Goal: Information Seeking & Learning: Check status

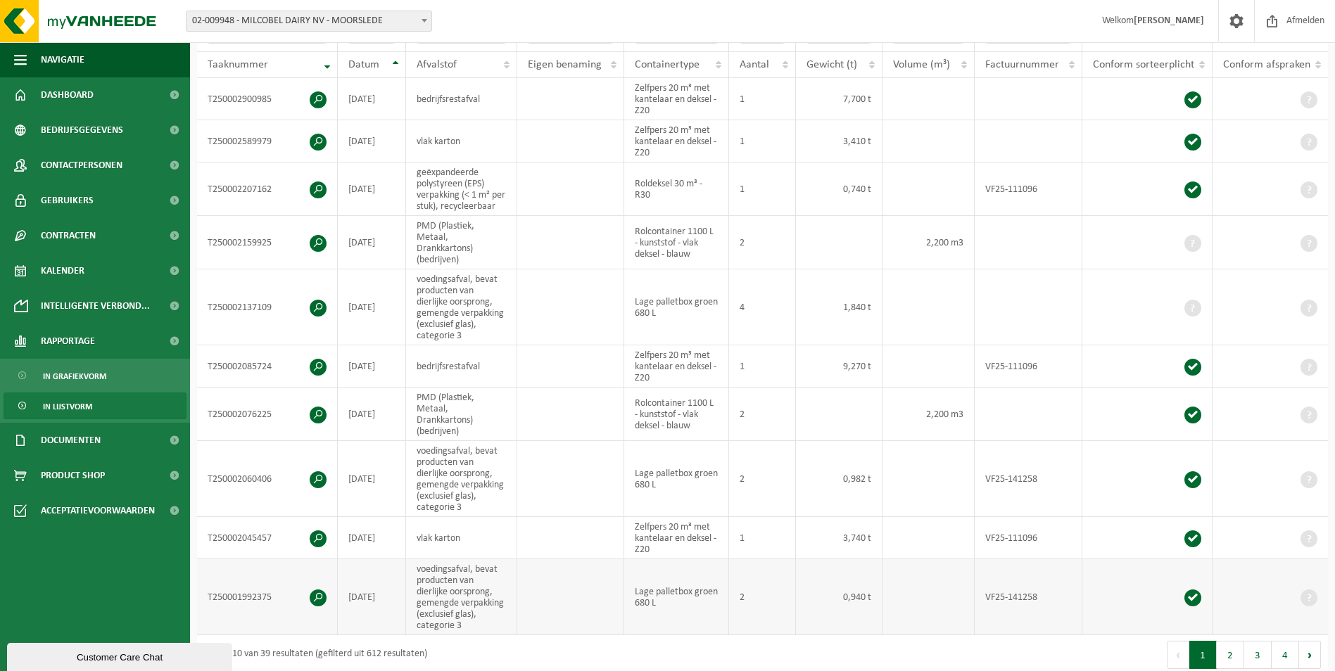
scroll to position [70, 0]
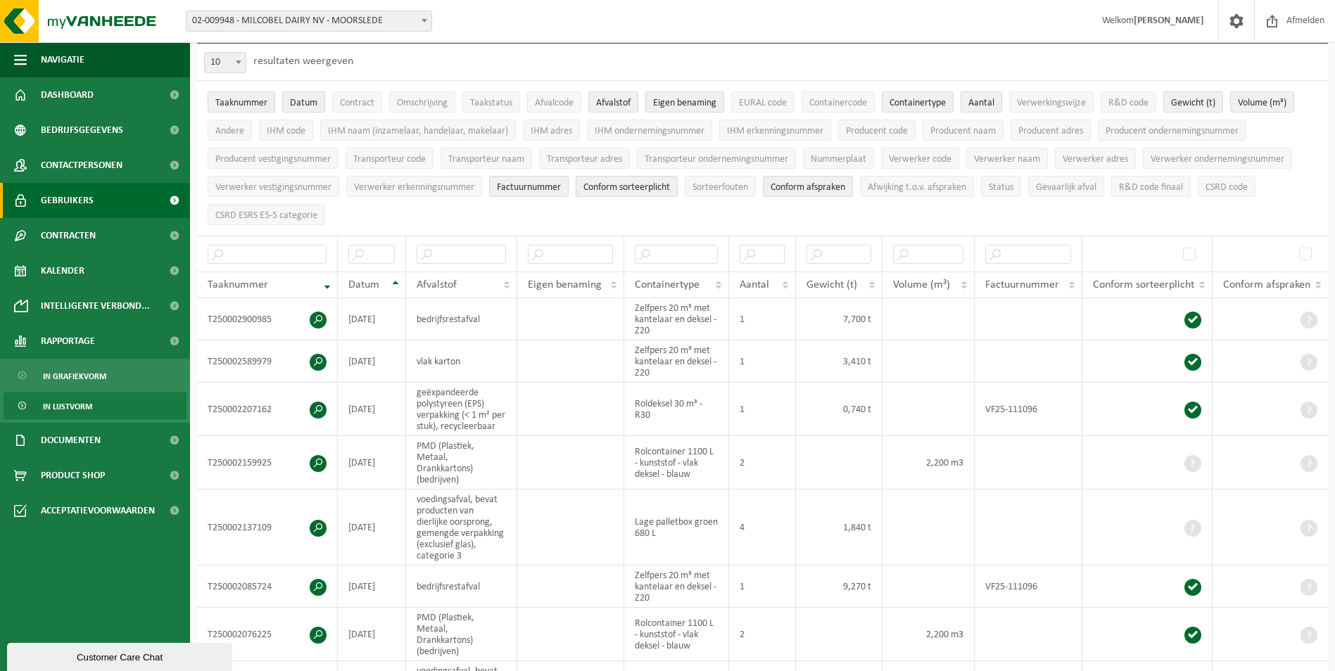
click at [87, 195] on span "Gebruikers" at bounding box center [67, 200] width 53 height 35
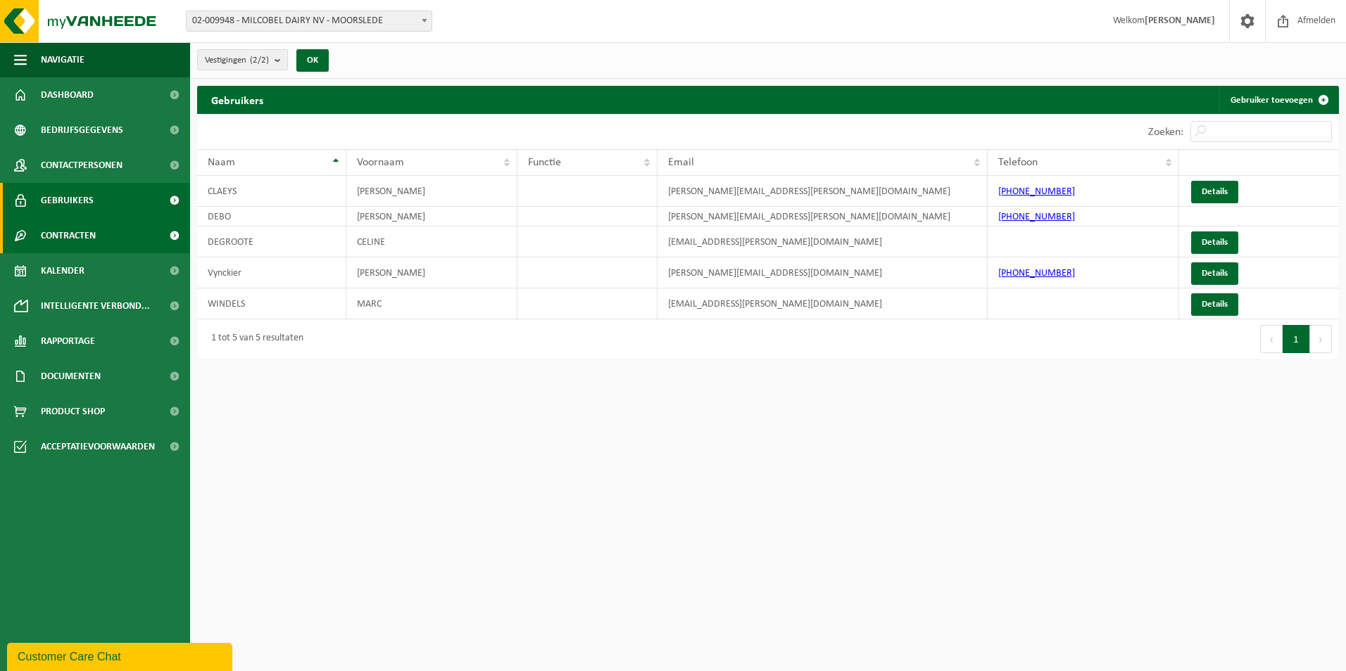
click at [73, 253] on span "Contracten" at bounding box center [68, 235] width 55 height 35
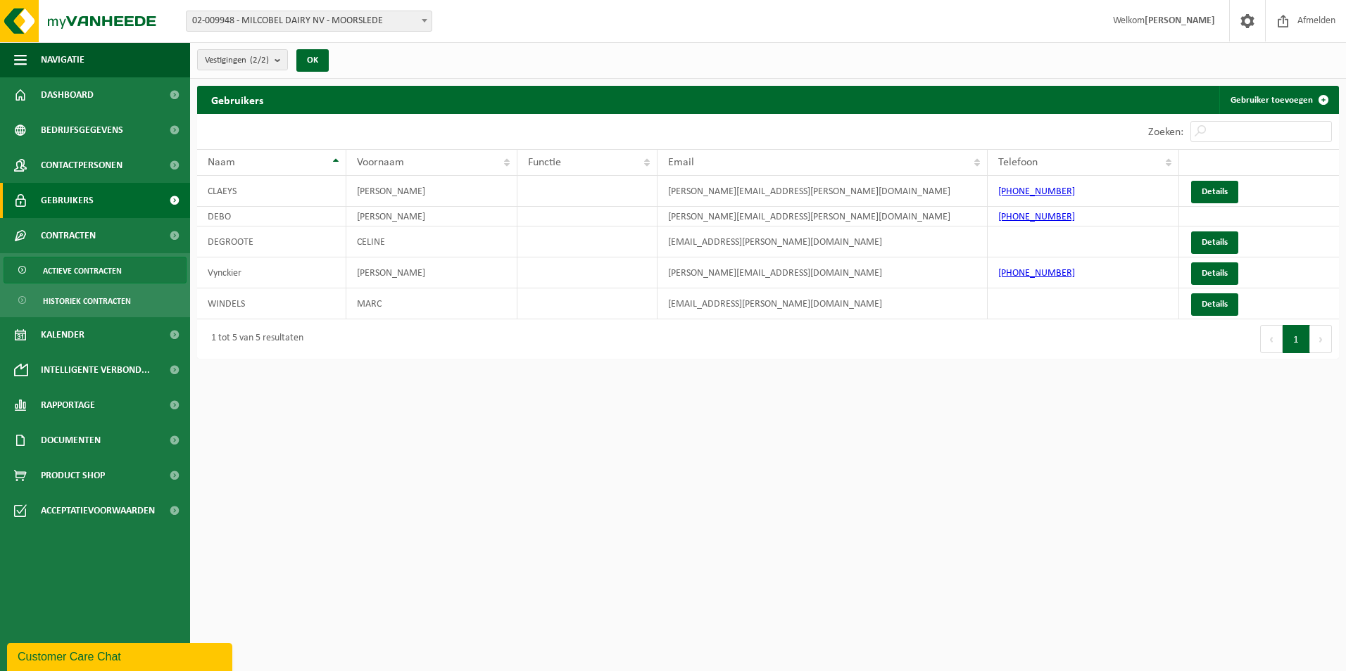
click at [80, 274] on span "Actieve contracten" at bounding box center [82, 271] width 79 height 27
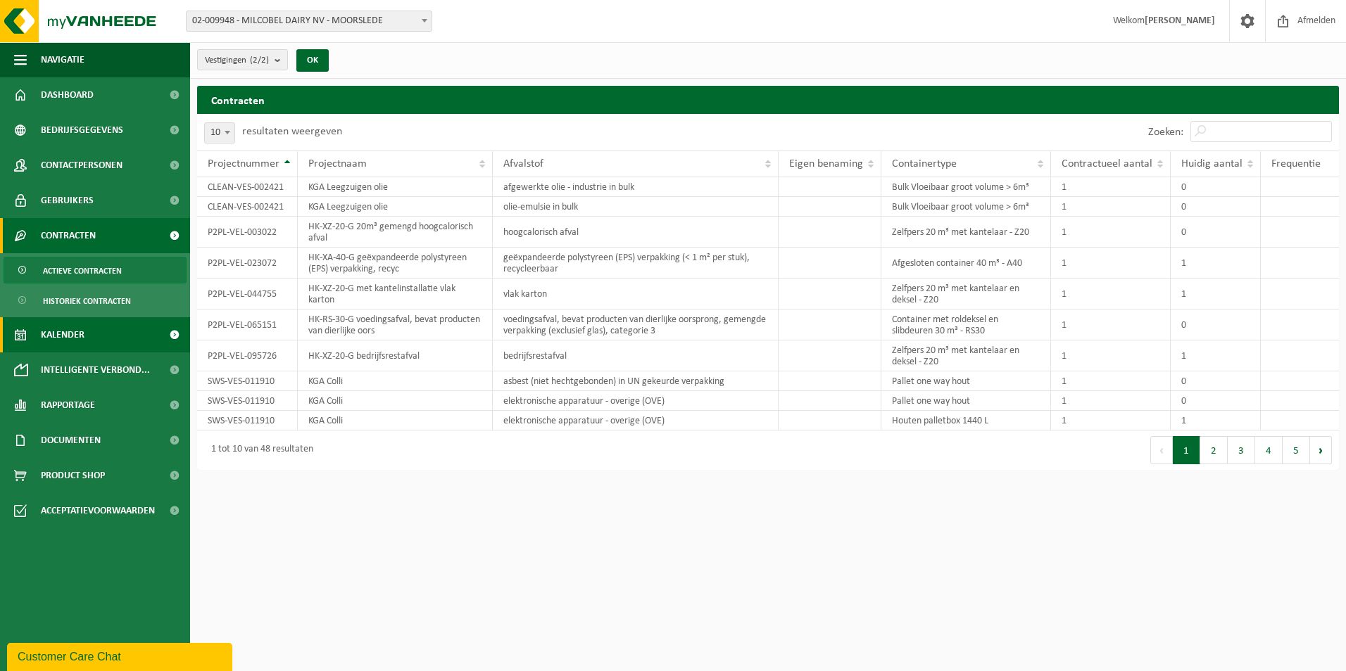
click at [65, 339] on span "Kalender" at bounding box center [63, 334] width 44 height 35
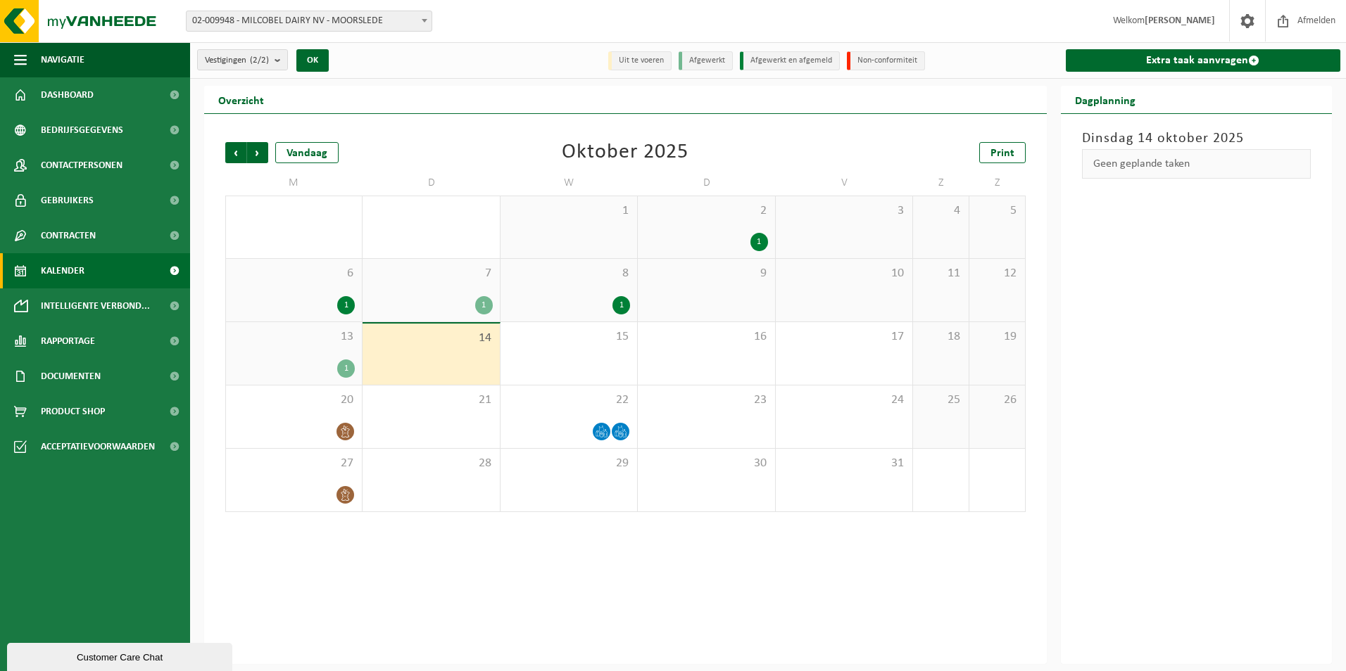
click at [349, 305] on div "1" at bounding box center [346, 305] width 18 height 18
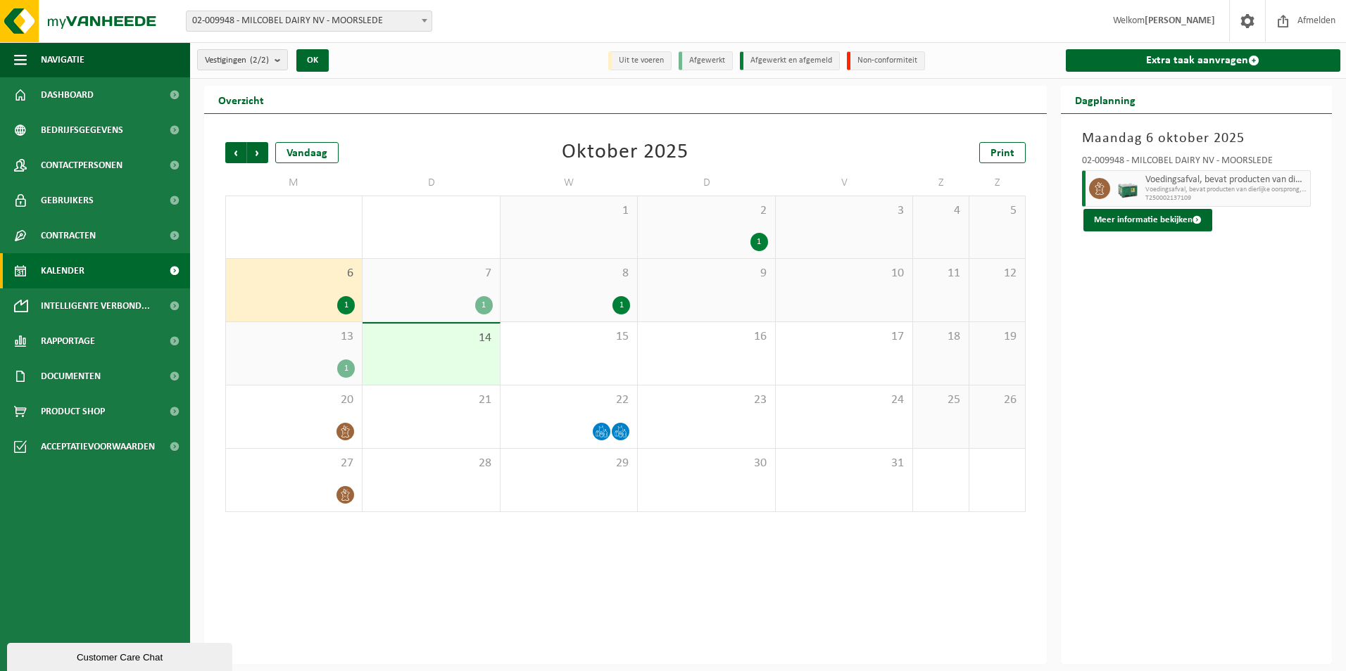
click at [344, 372] on div "1" at bounding box center [346, 369] width 18 height 18
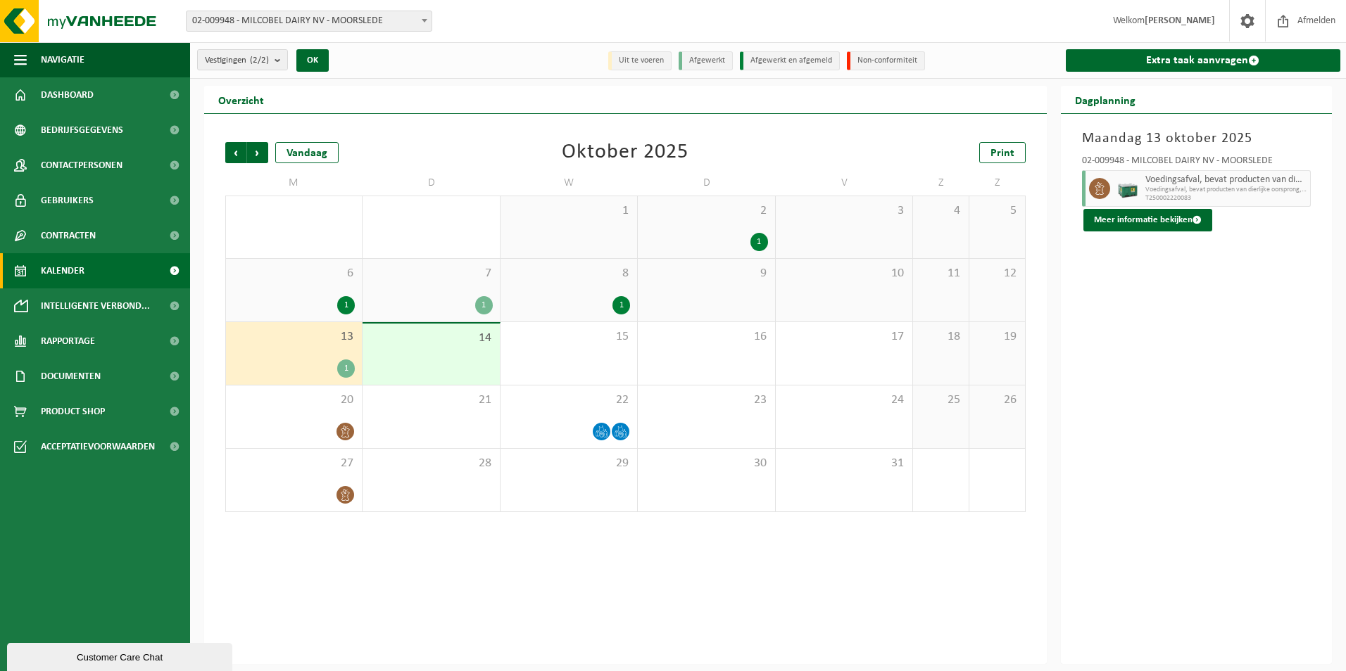
click at [345, 308] on div "1" at bounding box center [346, 305] width 18 height 18
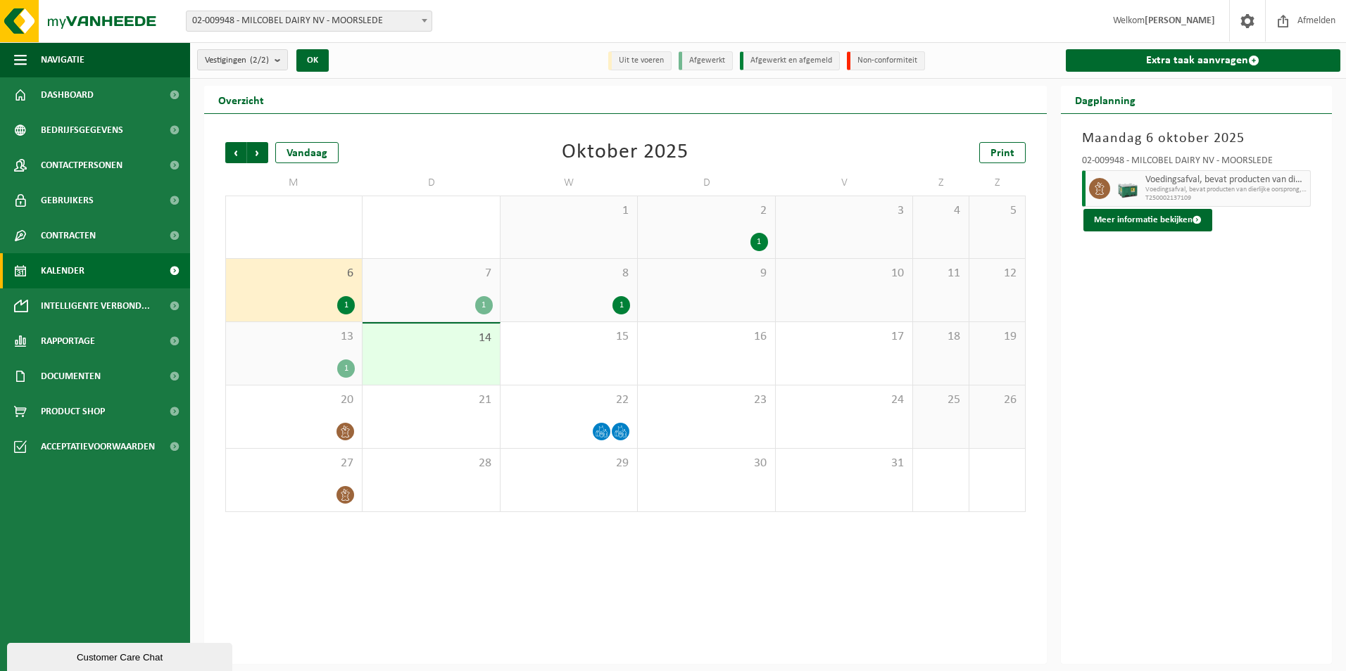
click at [348, 304] on div "1" at bounding box center [346, 305] width 18 height 18
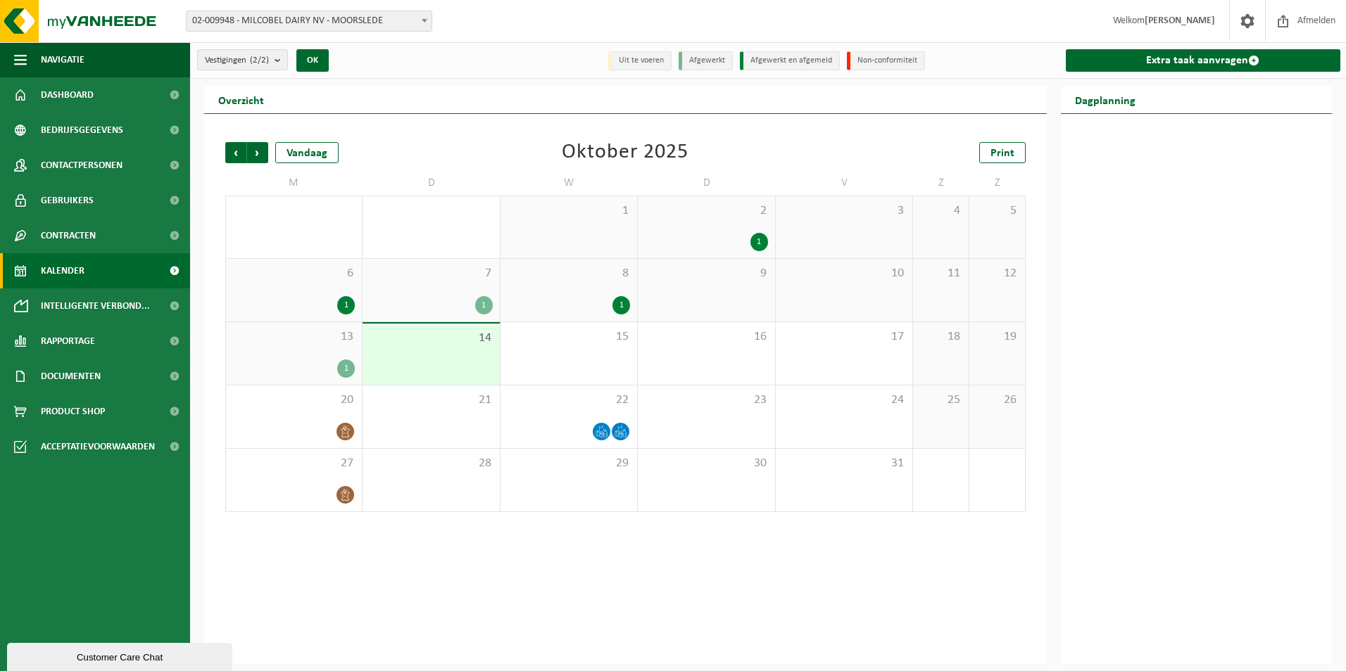
click at [346, 312] on div "1" at bounding box center [346, 305] width 18 height 18
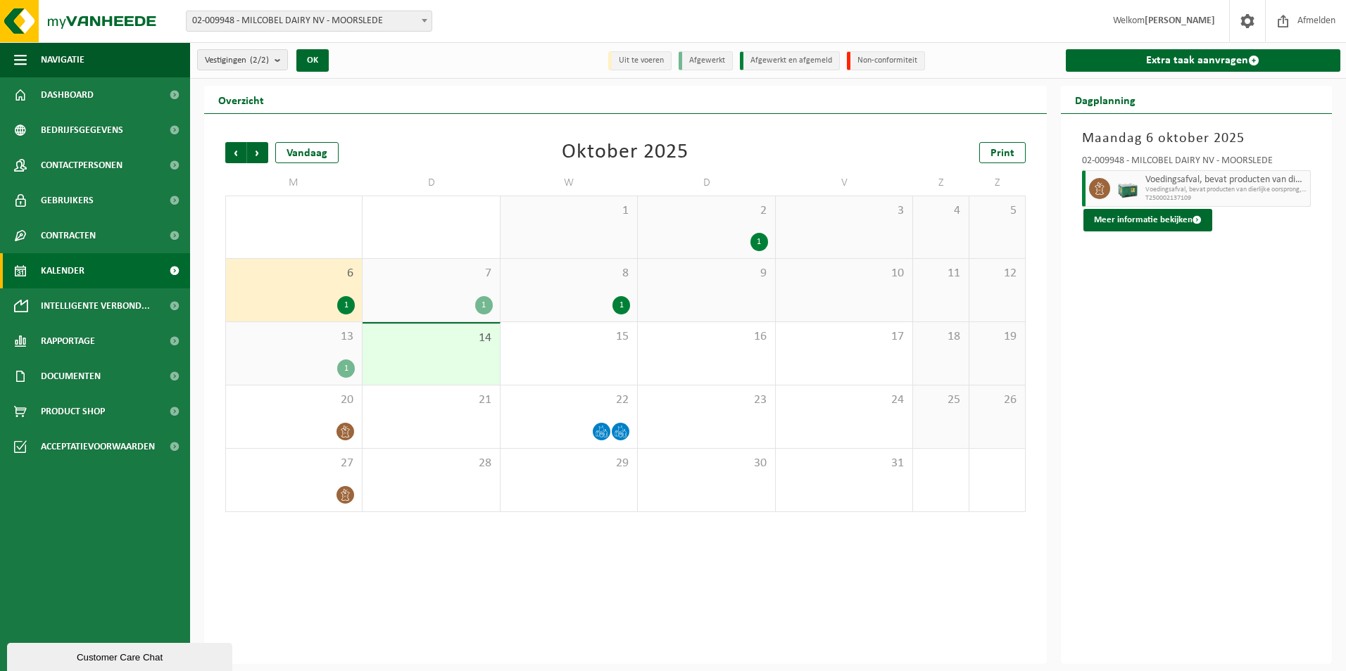
click at [402, 306] on div "1" at bounding box center [430, 305] width 122 height 18
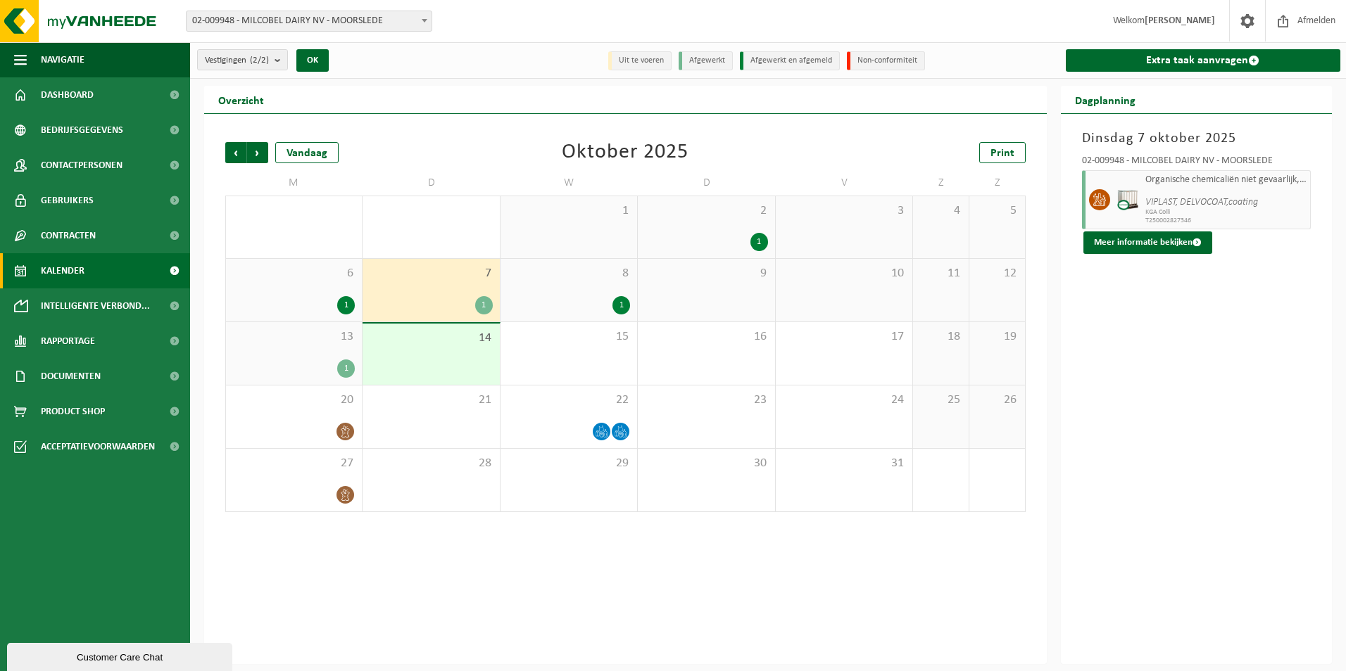
click at [351, 307] on div "1" at bounding box center [346, 305] width 18 height 18
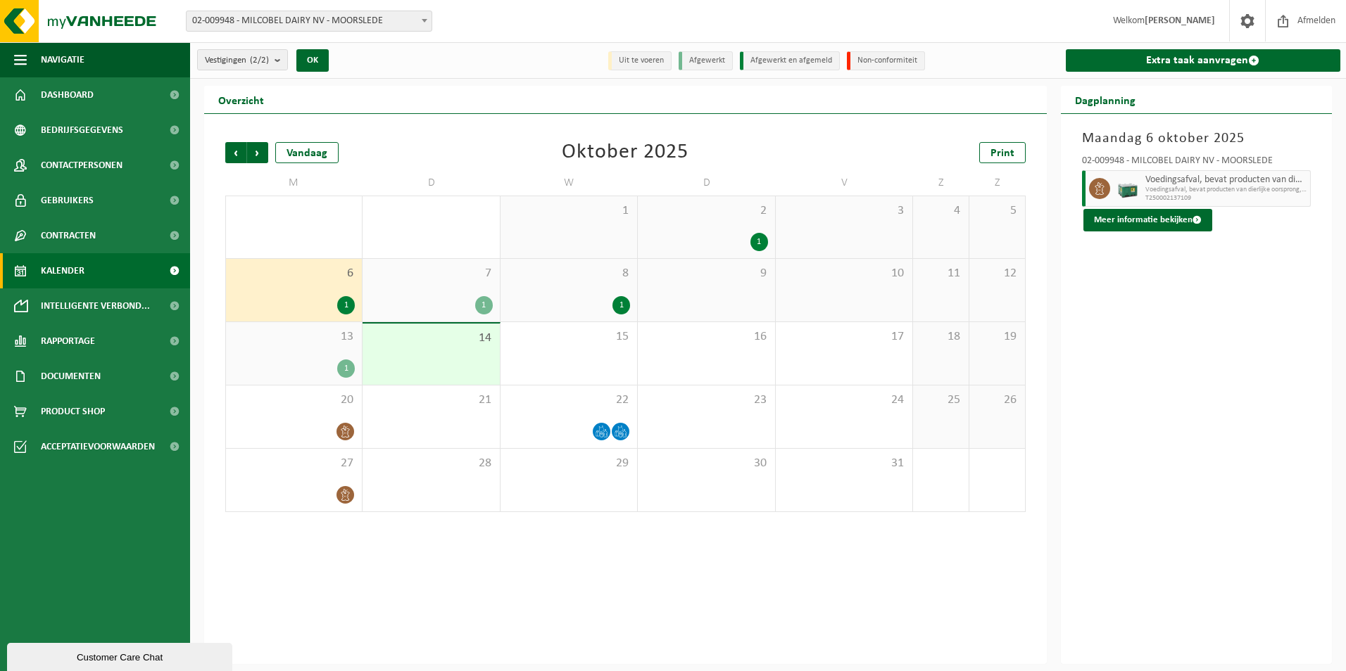
click at [304, 362] on div "1" at bounding box center [294, 369] width 122 height 18
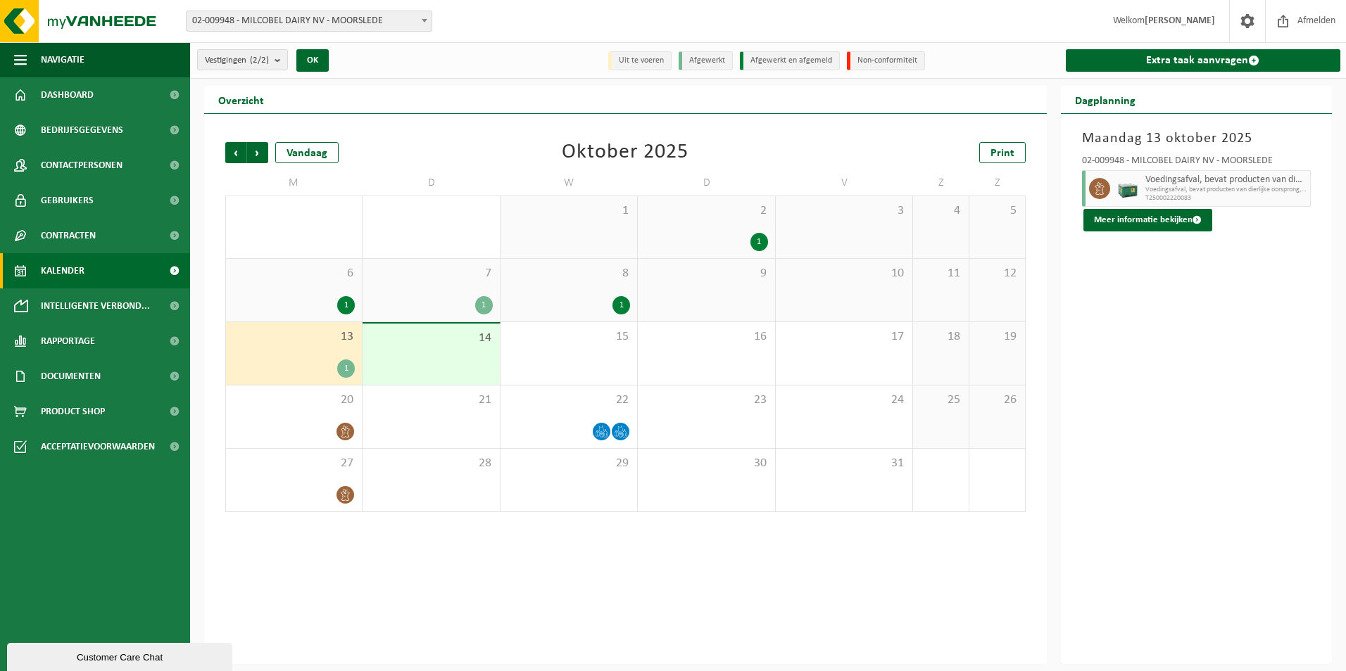
click at [319, 298] on div "1" at bounding box center [294, 305] width 122 height 18
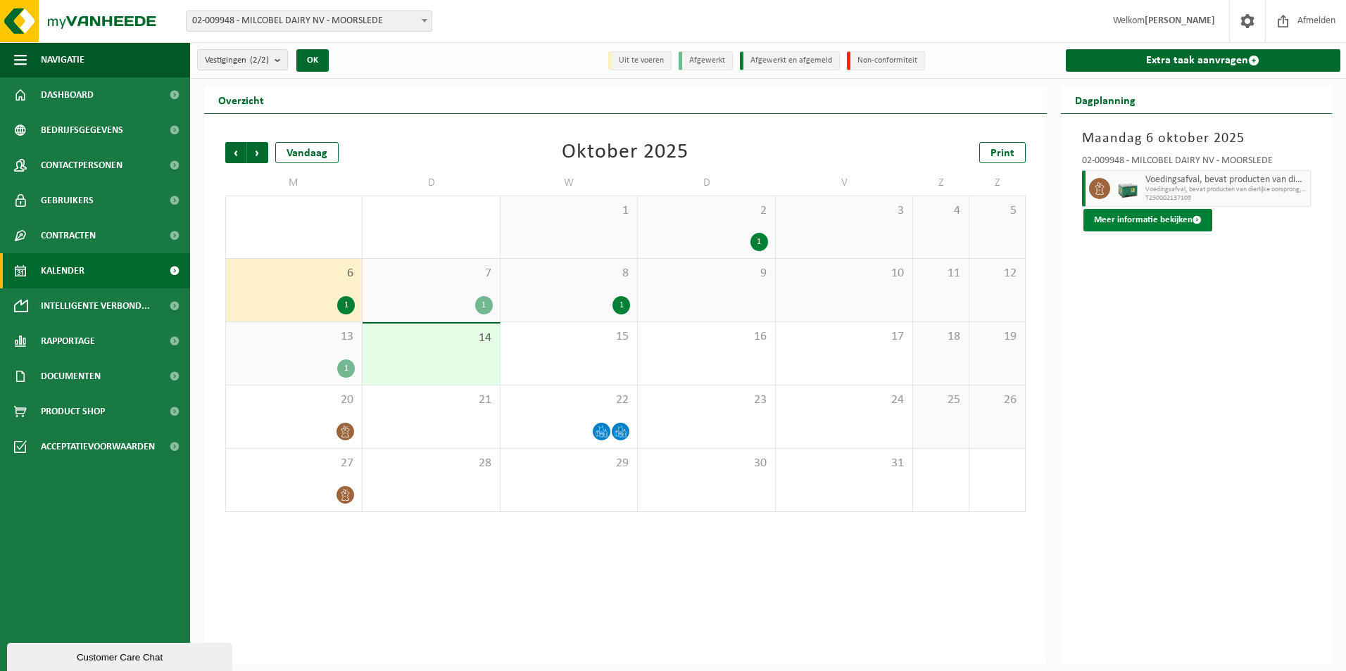
click at [1144, 215] on button "Meer informatie bekijken" at bounding box center [1147, 220] width 129 height 23
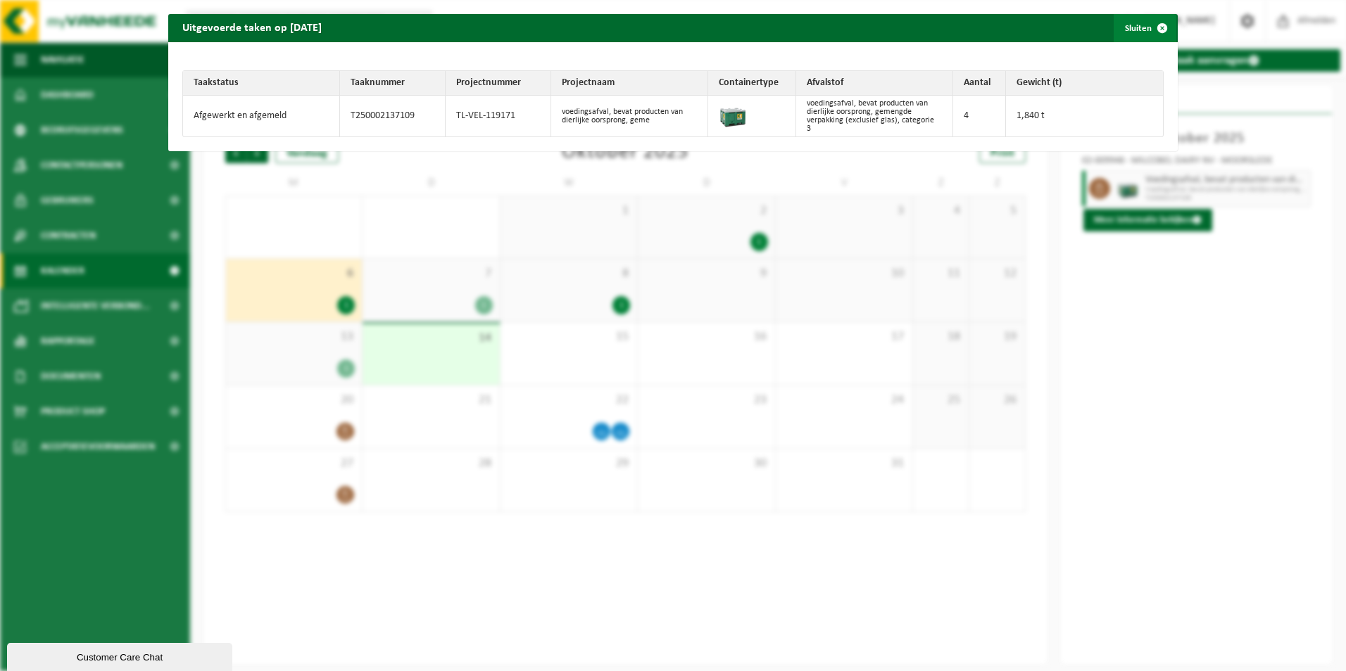
click at [1149, 30] on span "button" at bounding box center [1162, 28] width 28 height 28
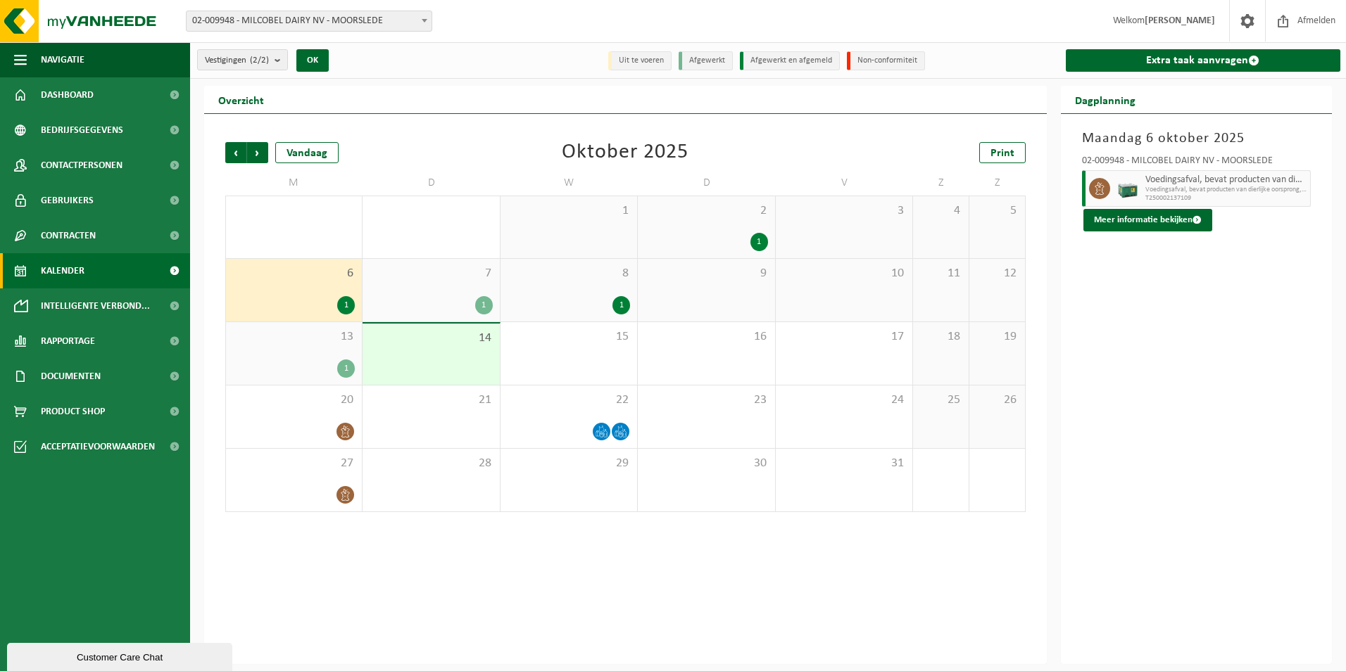
click at [438, 292] on div "7 1" at bounding box center [430, 290] width 137 height 63
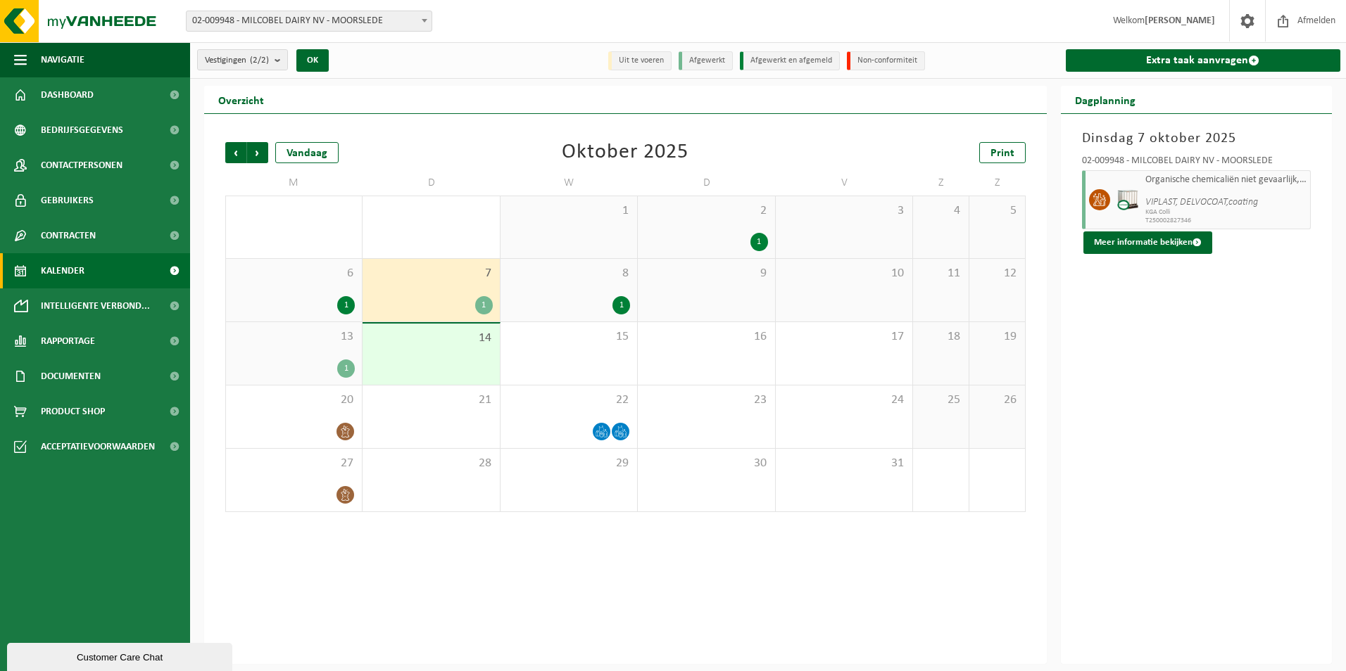
click at [605, 304] on div "1" at bounding box center [568, 305] width 122 height 18
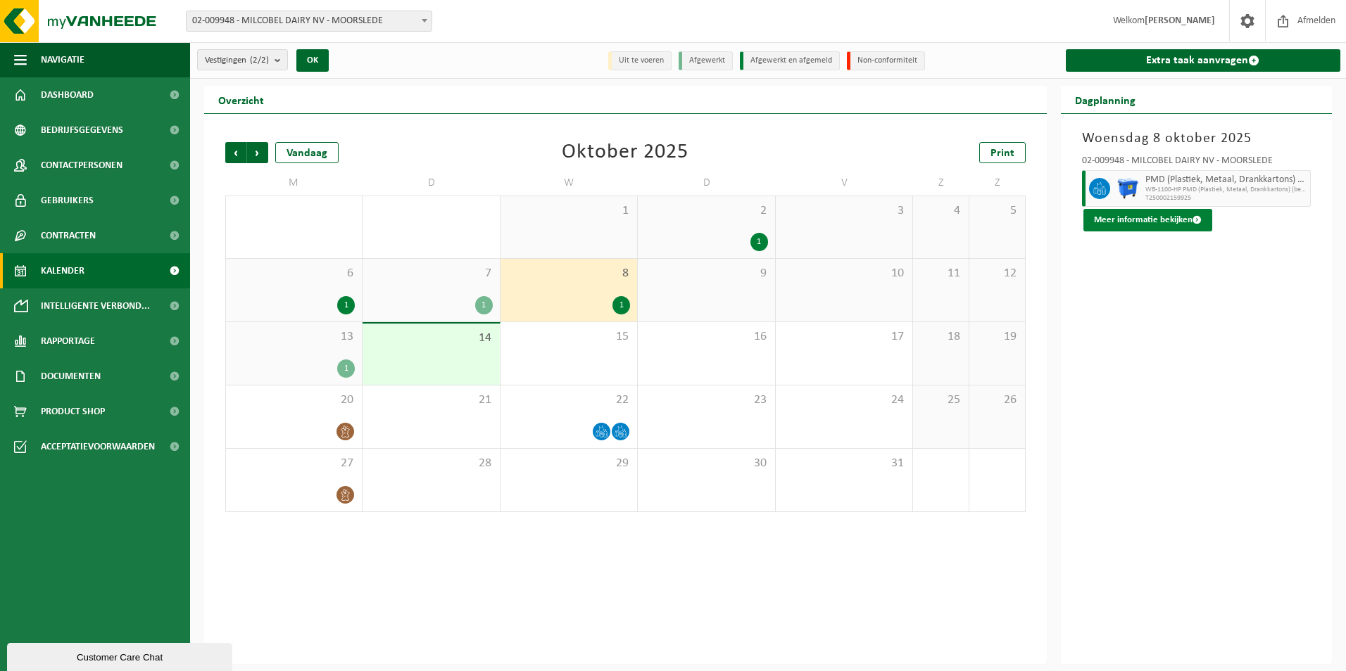
click at [1132, 224] on button "Meer informatie bekijken" at bounding box center [1147, 220] width 129 height 23
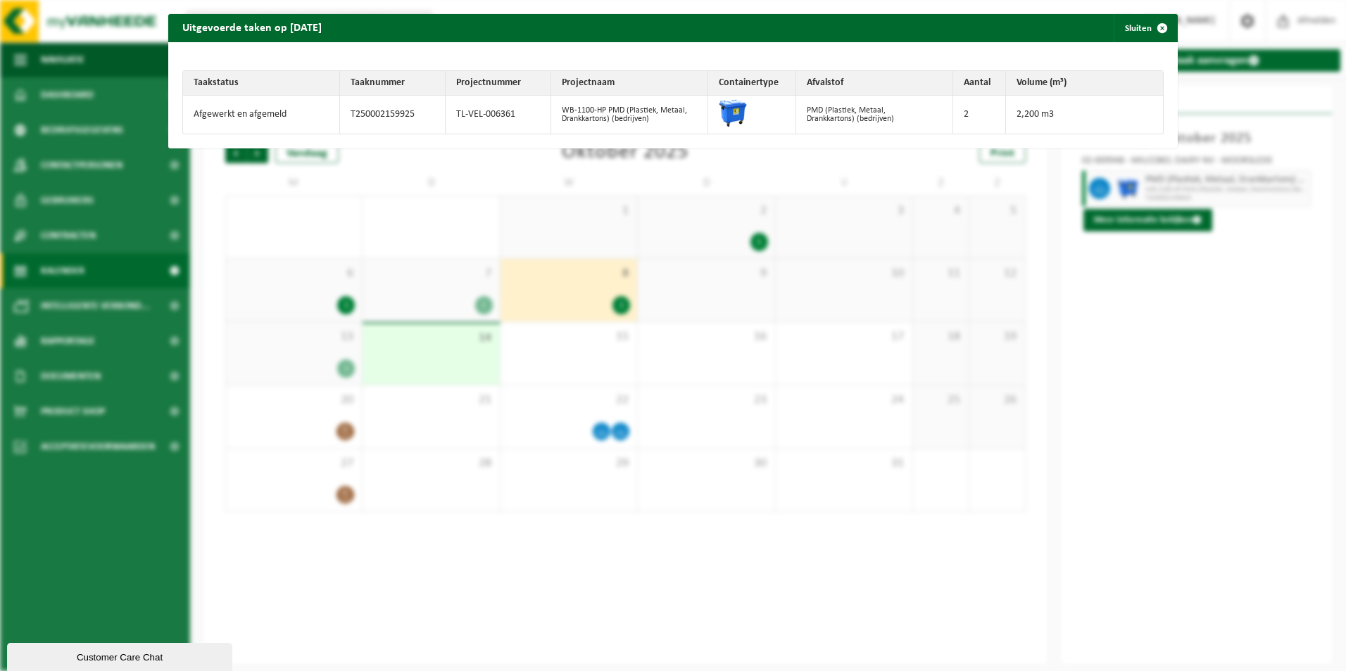
click at [415, 115] on td "T250002159925" at bounding box center [393, 115] width 106 height 38
click at [416, 115] on td "T250002159925" at bounding box center [393, 115] width 106 height 38
click at [407, 109] on td "T250002159925" at bounding box center [393, 115] width 106 height 38
click at [407, 108] on td "T250002159925" at bounding box center [393, 115] width 106 height 38
copy td "T250002159925"
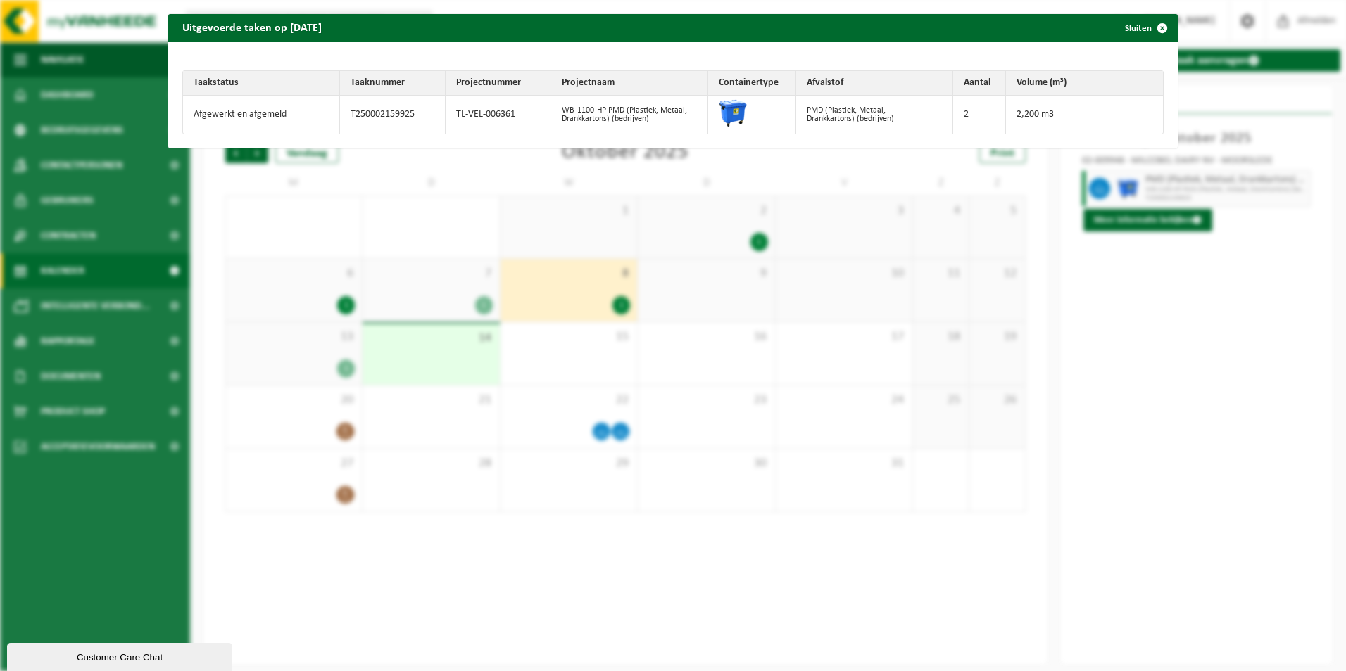
drag, startPoint x: 772, startPoint y: 114, endPoint x: 793, endPoint y: 108, distance: 21.9
click at [772, 114] on td at bounding box center [752, 115] width 88 height 38
click at [1158, 24] on span "button" at bounding box center [1162, 28] width 28 height 28
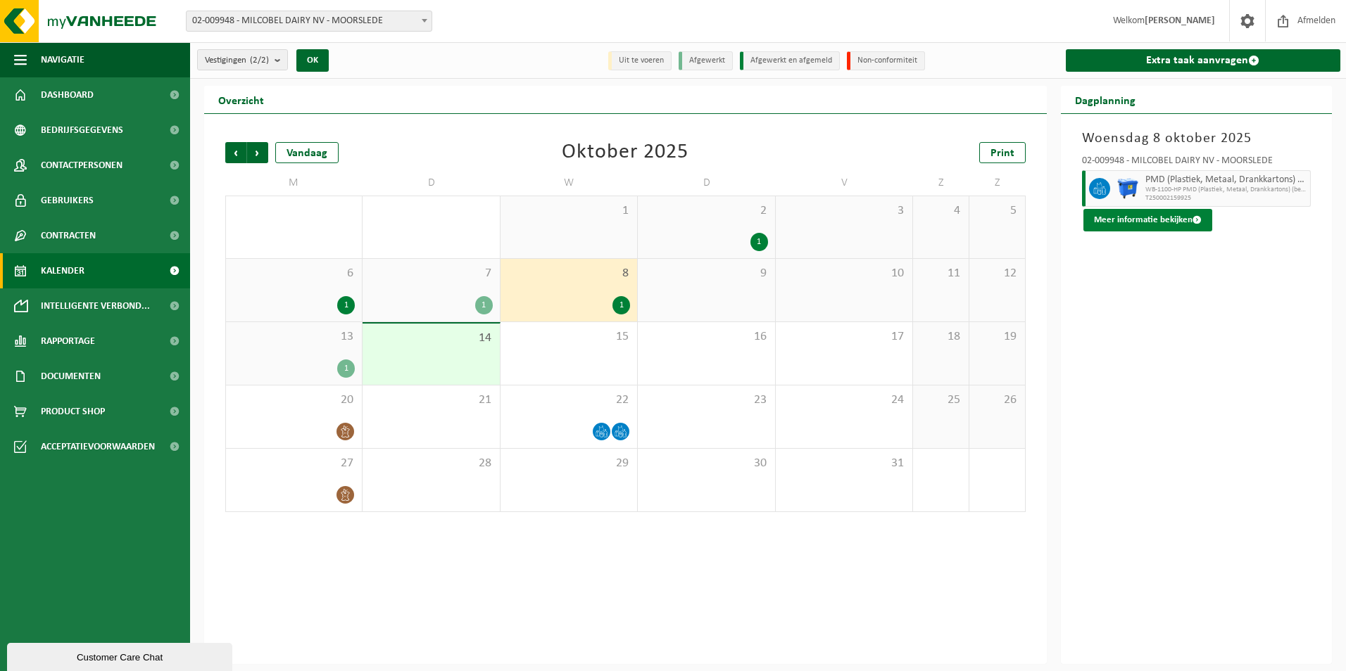
click at [1146, 217] on button "Meer informatie bekijken" at bounding box center [1147, 220] width 129 height 23
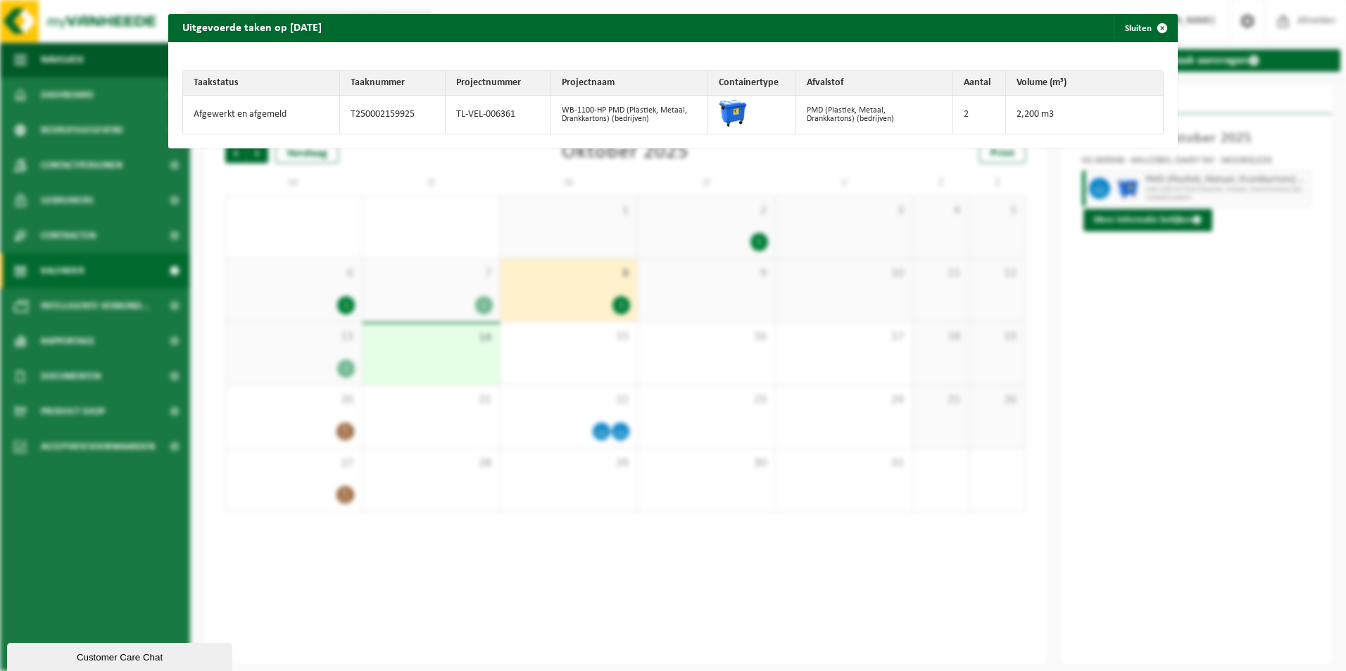
click at [282, 104] on td "Afgewerkt en afgemeld" at bounding box center [261, 115] width 157 height 38
click at [1154, 30] on span "button" at bounding box center [1162, 28] width 28 height 28
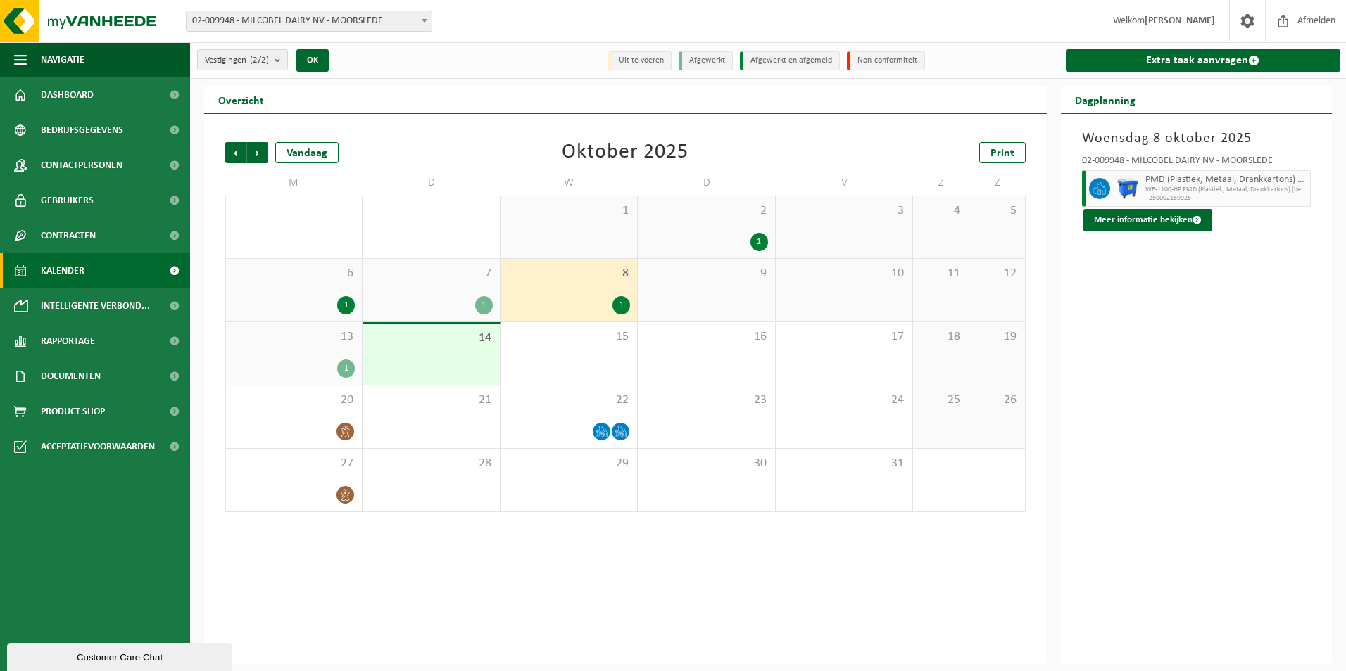
click at [321, 339] on span "13" at bounding box center [294, 336] width 122 height 15
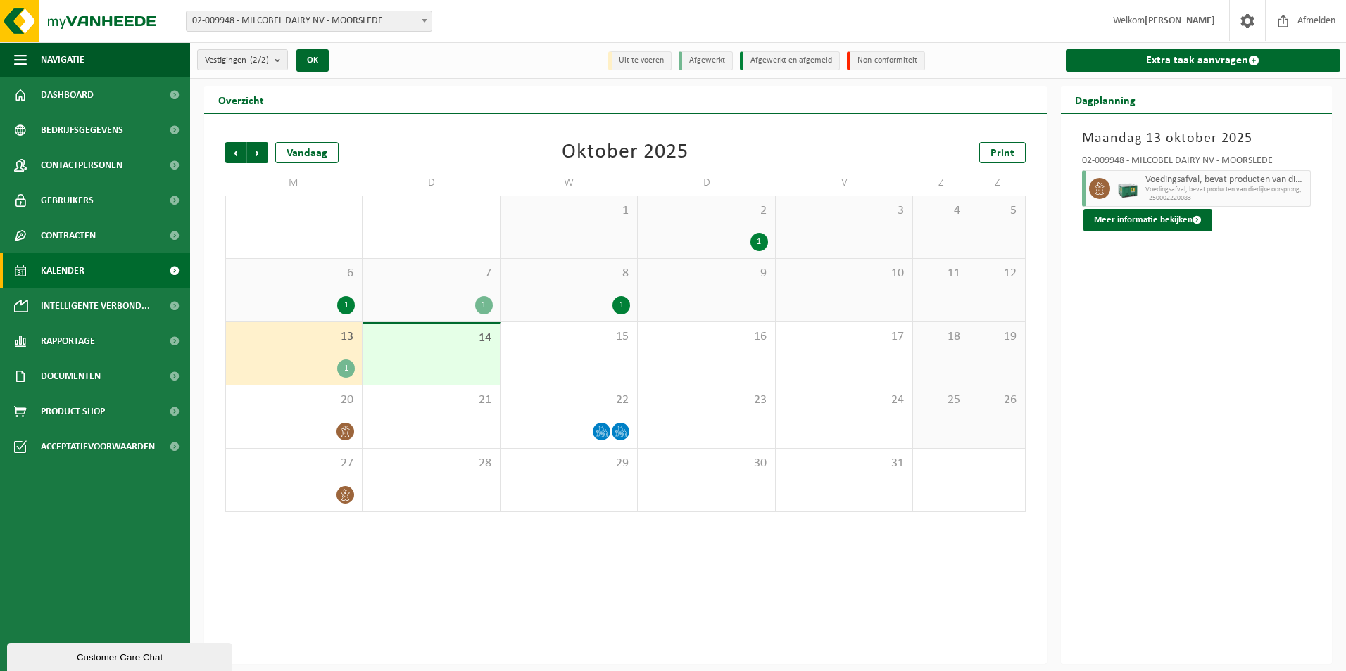
click at [455, 304] on div "1" at bounding box center [430, 305] width 122 height 18
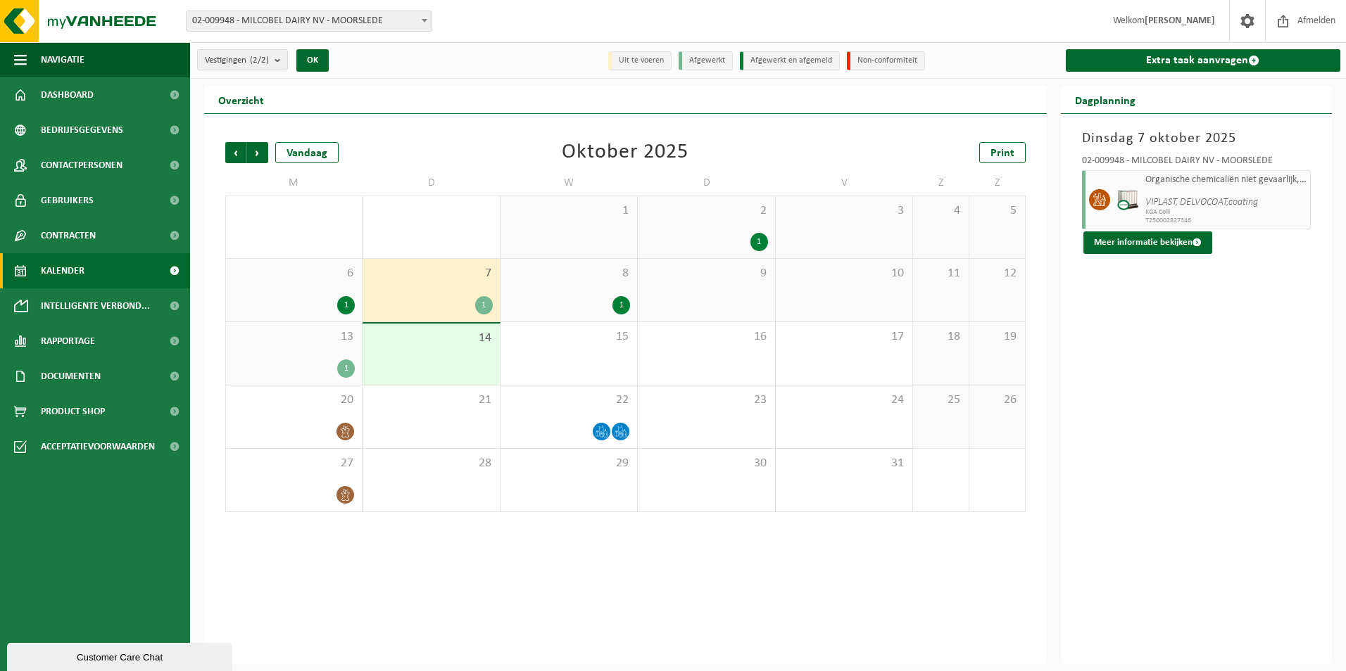
click at [334, 353] on div "13 1" at bounding box center [294, 353] width 136 height 63
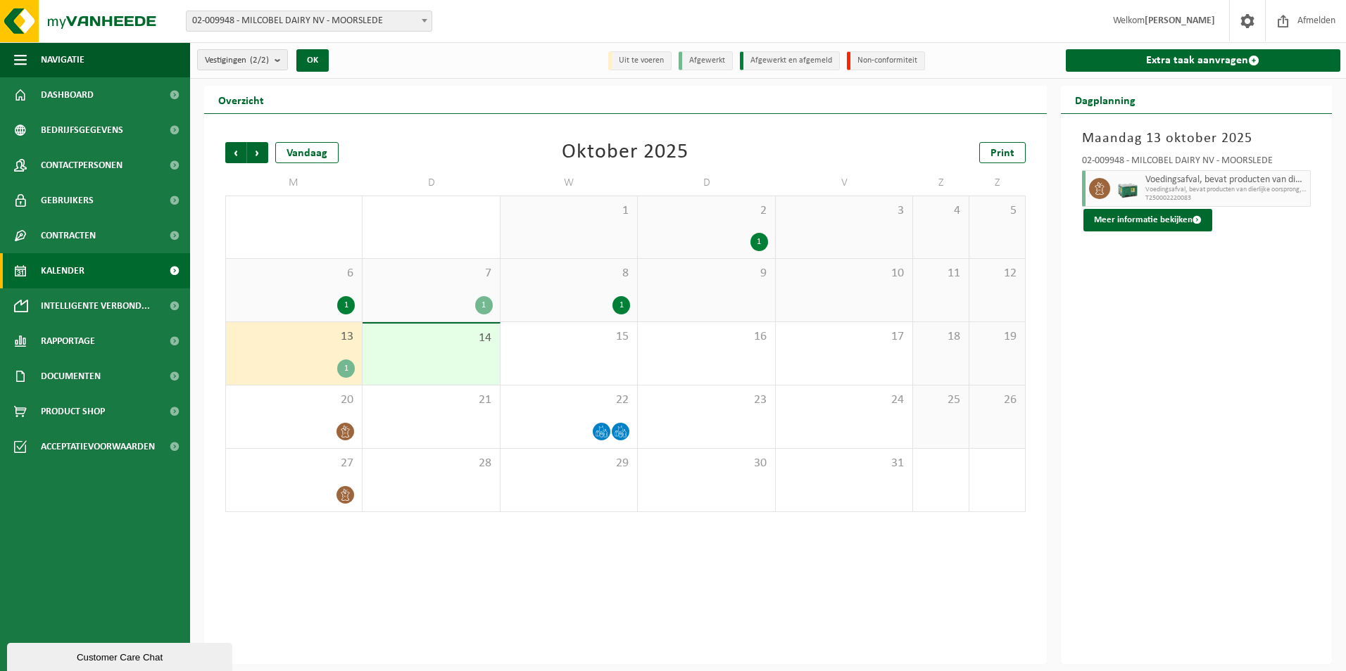
click at [310, 356] on div "13 1" at bounding box center [294, 353] width 136 height 63
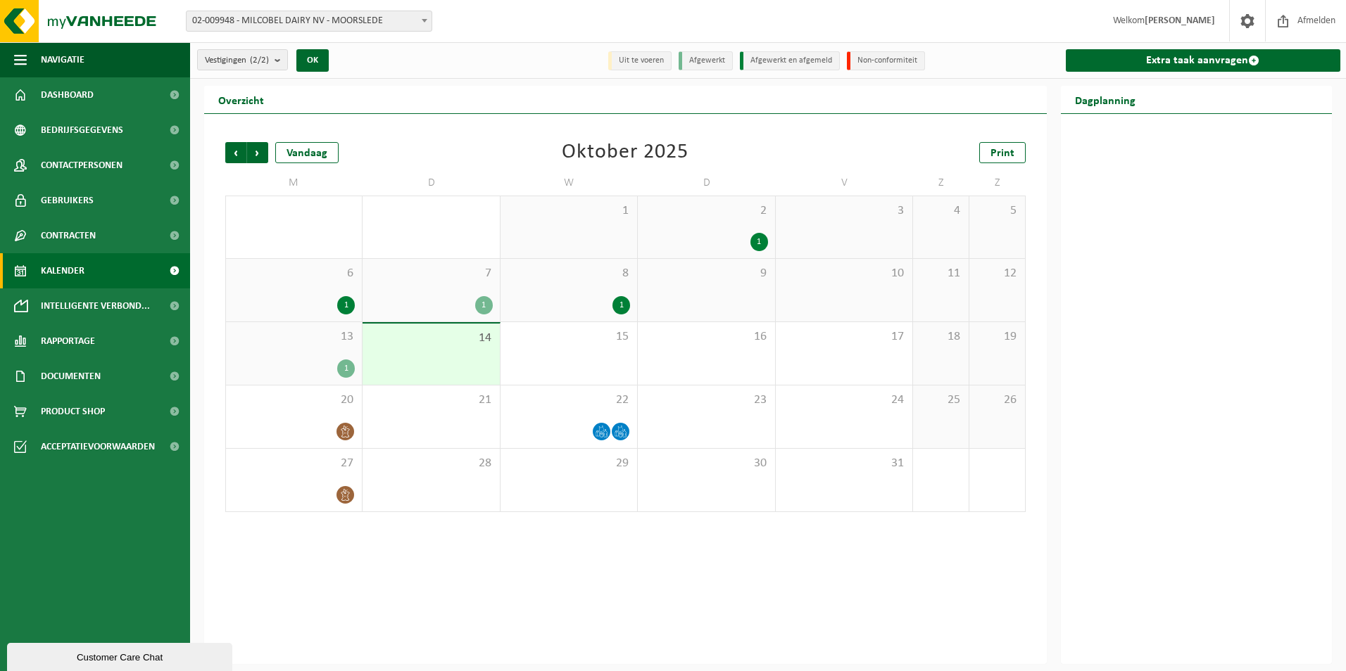
click at [322, 357] on div "13 1" at bounding box center [294, 353] width 136 height 63
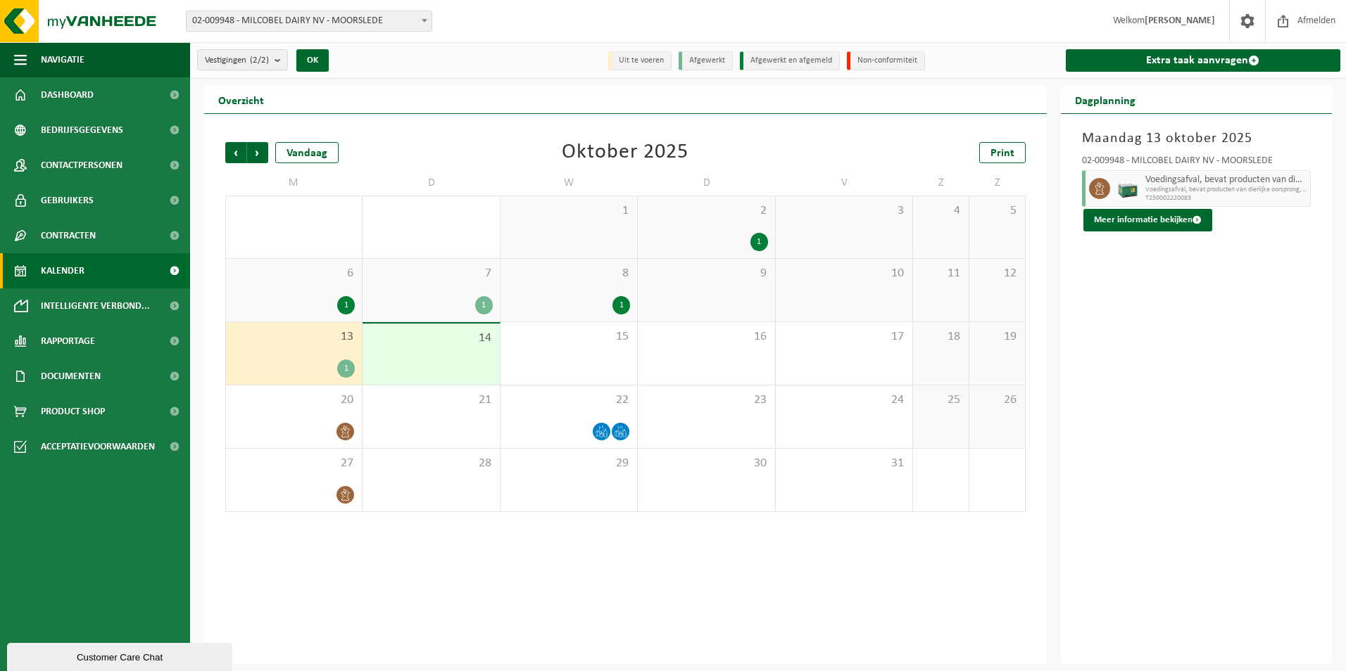
click at [349, 369] on div "1" at bounding box center [346, 369] width 18 height 18
click at [1121, 226] on button "Meer informatie bekijken" at bounding box center [1147, 220] width 129 height 23
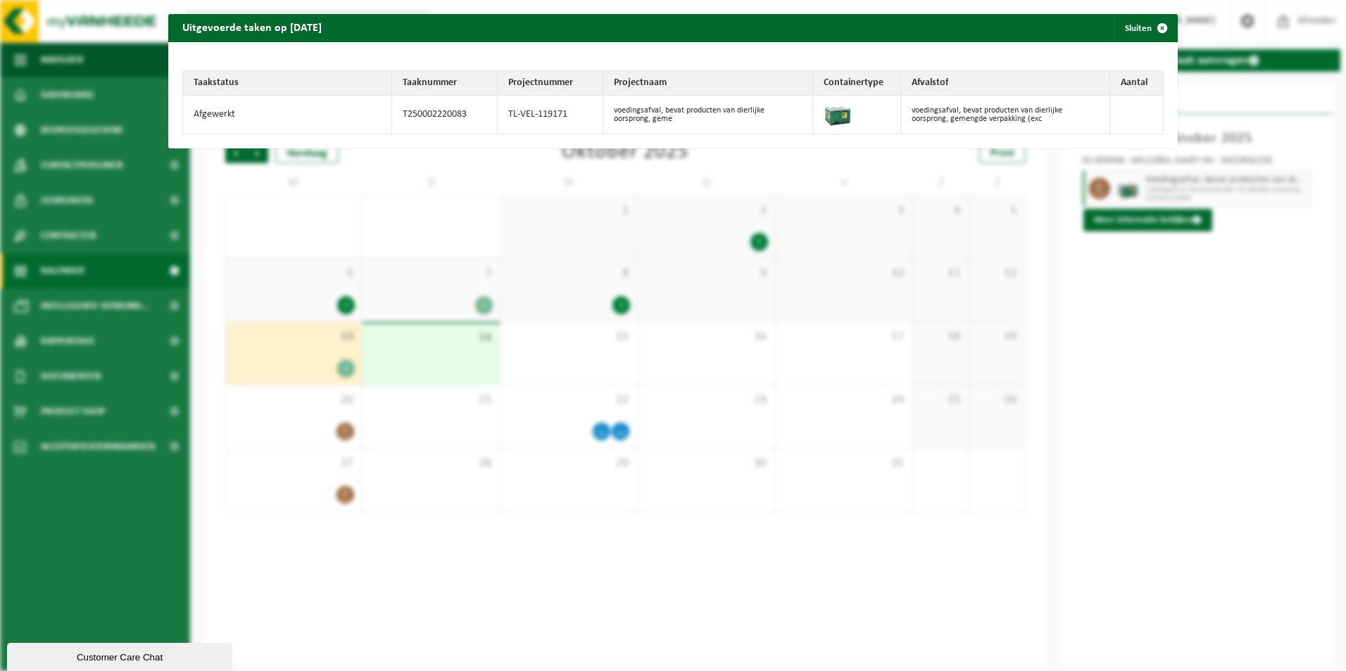
drag, startPoint x: 476, startPoint y: 110, endPoint x: 464, endPoint y: 112, distance: 12.8
click at [467, 110] on td "T250002220083" at bounding box center [445, 115] width 106 height 38
drag, startPoint x: 467, startPoint y: 115, endPoint x: 385, endPoint y: 113, distance: 82.4
click at [385, 113] on tr "Afgewerkt T250002220083 TL-VEL-119171 voedingsafval, bevat producten van dierli…" at bounding box center [673, 115] width 980 height 38
copy tr "T250002220083"
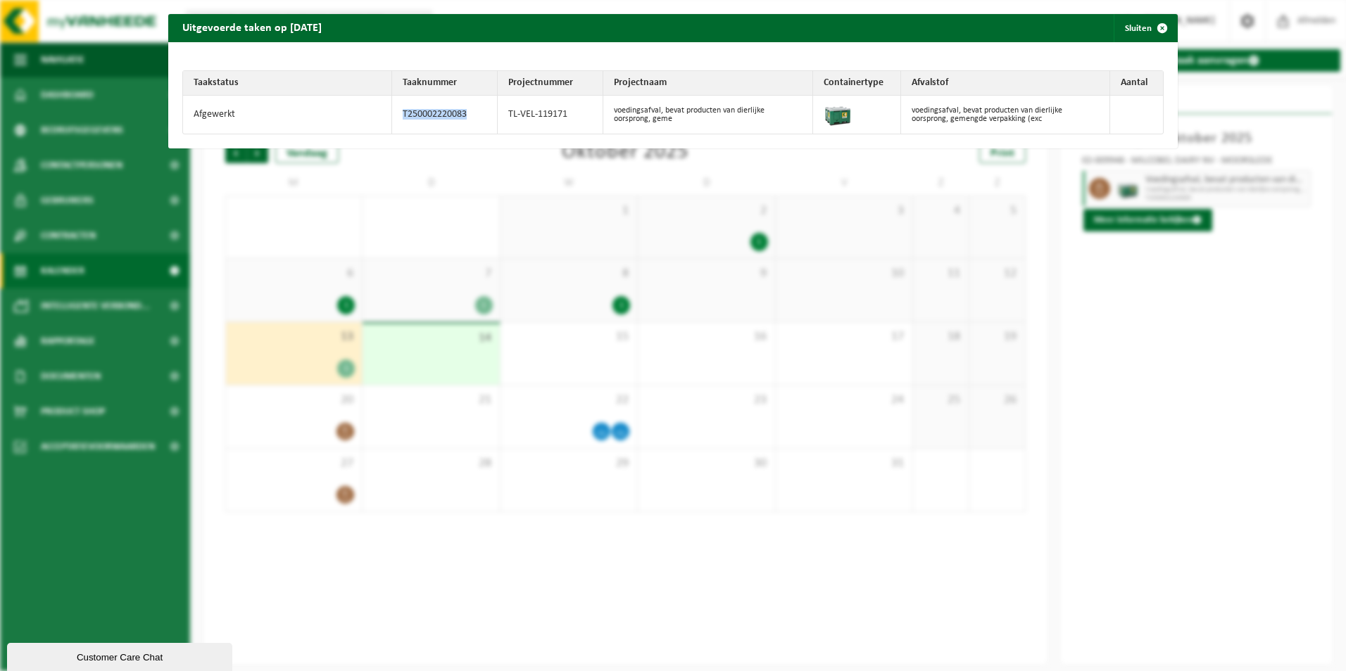
copy tr "T250002220083"
click at [609, 391] on div "Uitgevoerde taken op 2025-10-13 Sluiten Taakstatus Taaknummer Projectnummer Pro…" at bounding box center [673, 335] width 1346 height 671
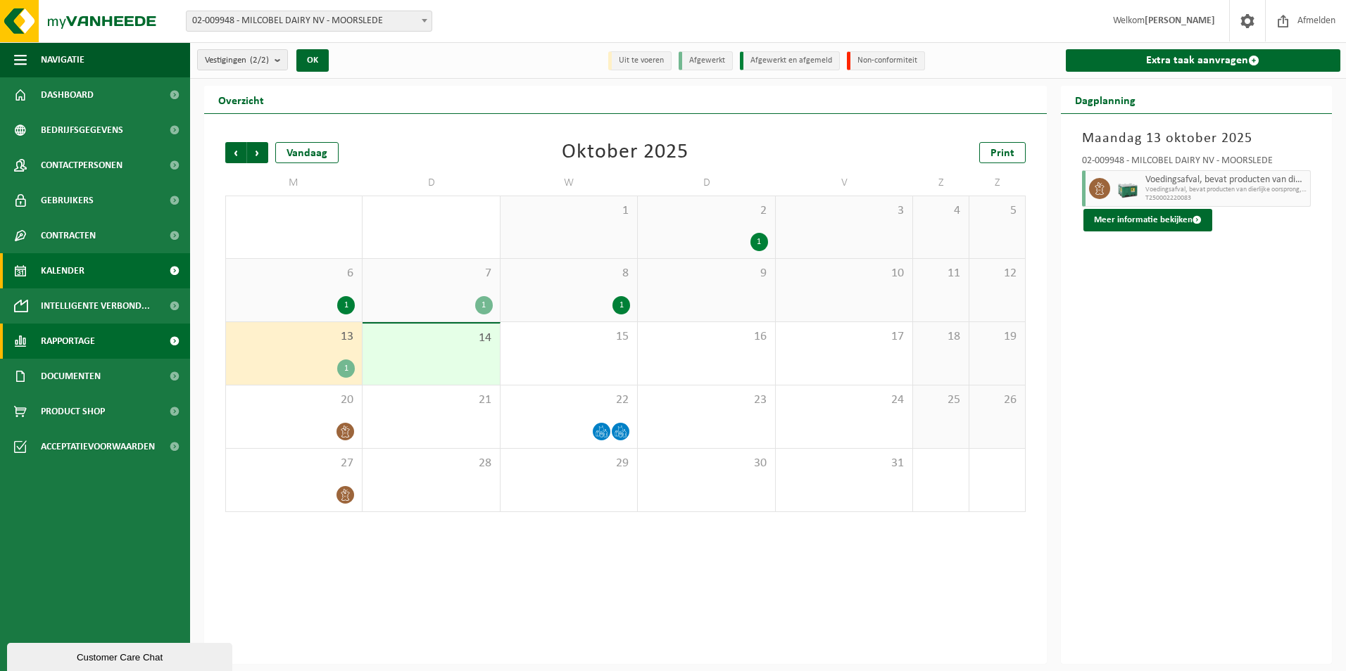
click at [84, 341] on span "Rapportage" at bounding box center [68, 341] width 54 height 35
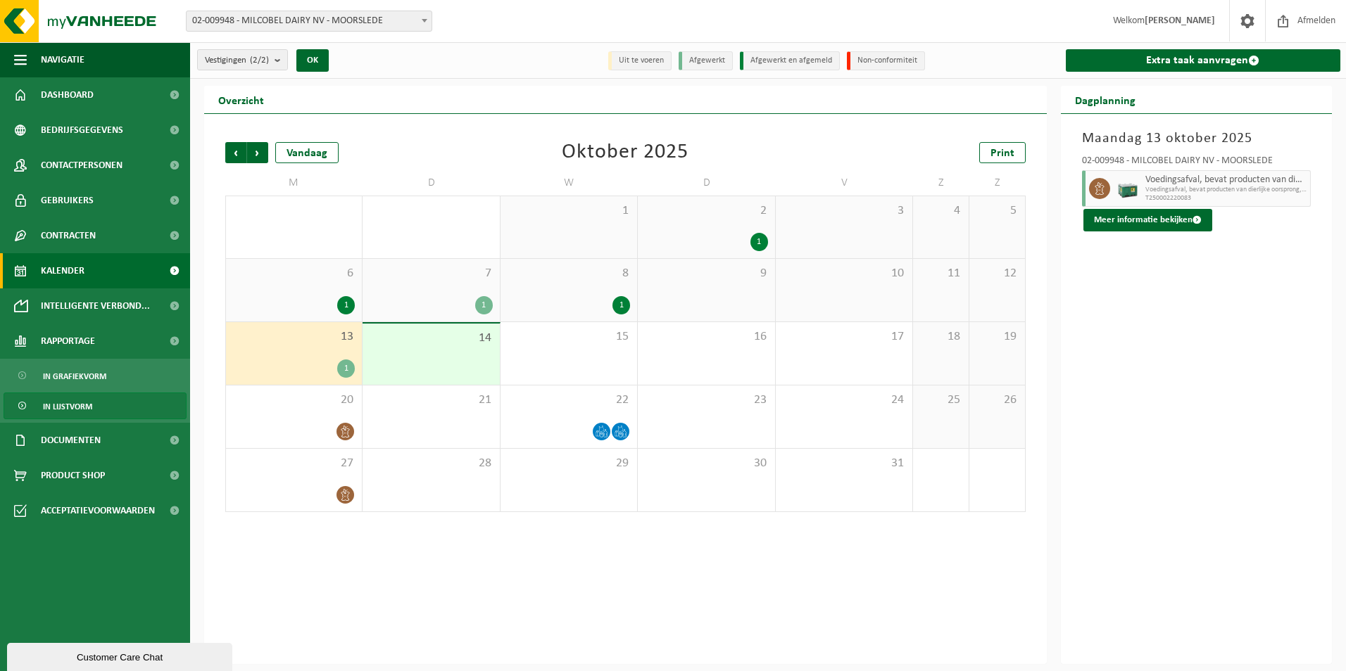
click at [86, 400] on span "In lijstvorm" at bounding box center [67, 406] width 49 height 27
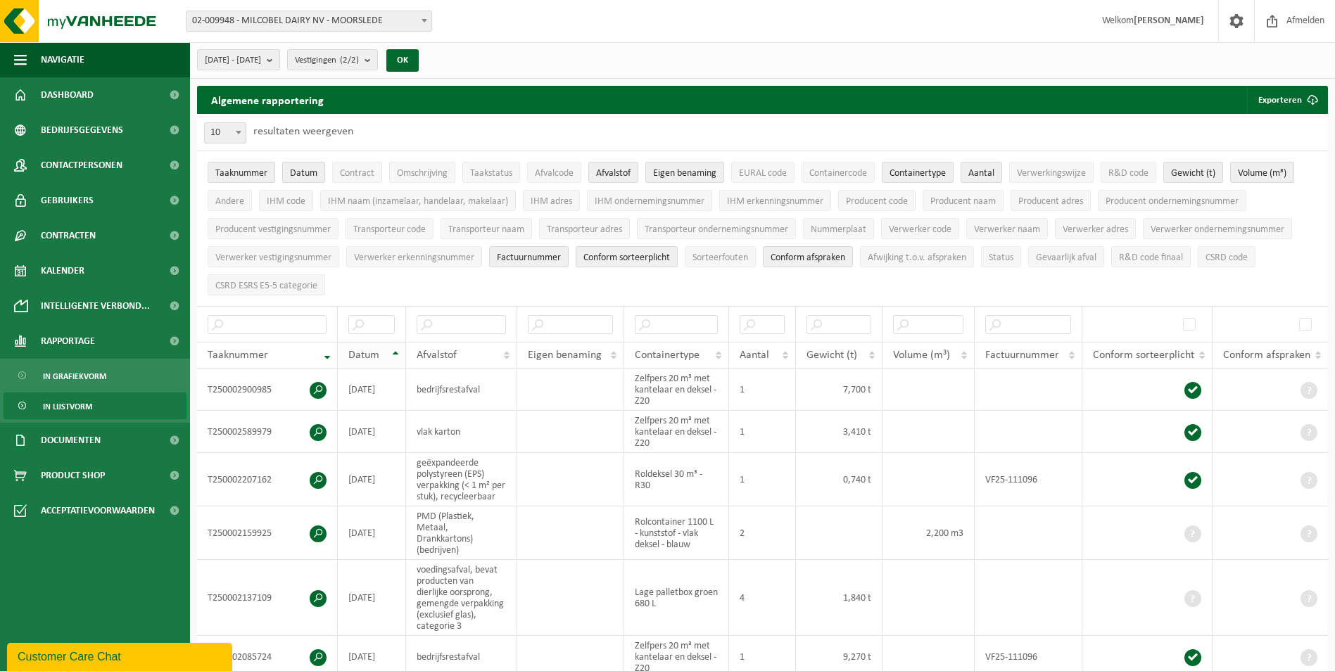
click at [396, 347] on th "Datum" at bounding box center [372, 355] width 68 height 27
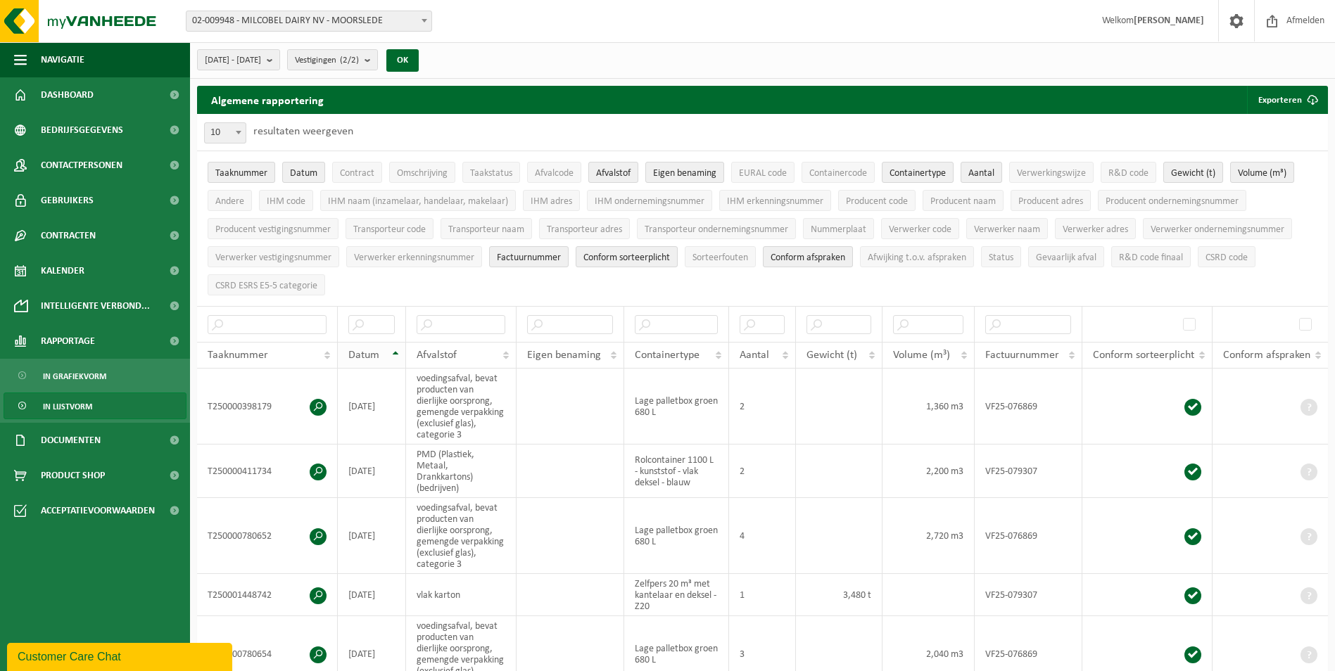
click at [395, 351] on th "Datum" at bounding box center [372, 355] width 68 height 27
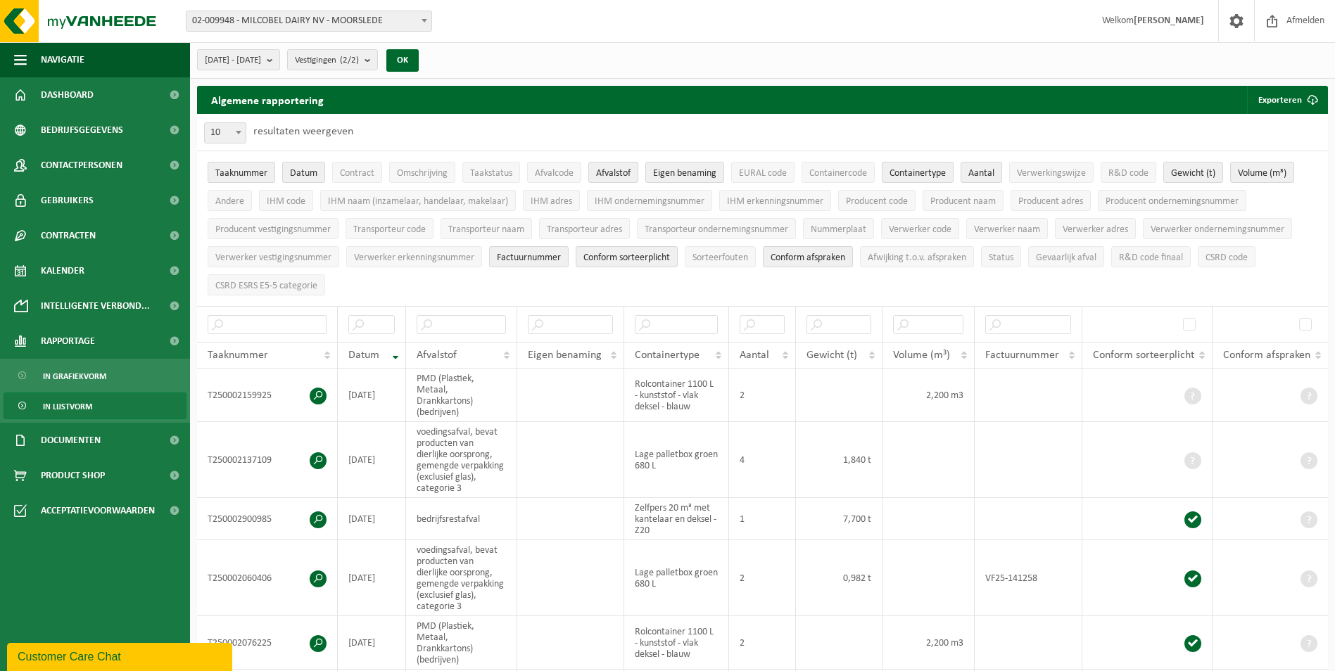
click at [64, 403] on span "In lijstvorm" at bounding box center [67, 406] width 49 height 27
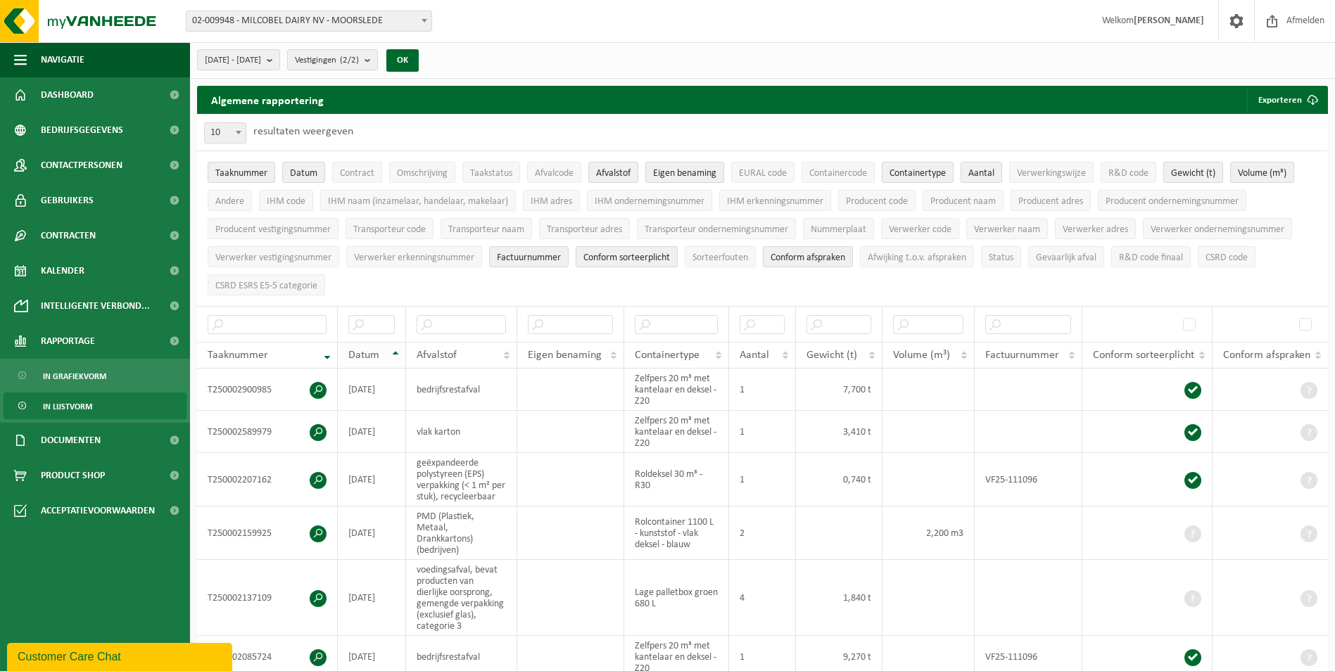
click at [374, 350] on span "Datum" at bounding box center [363, 355] width 31 height 11
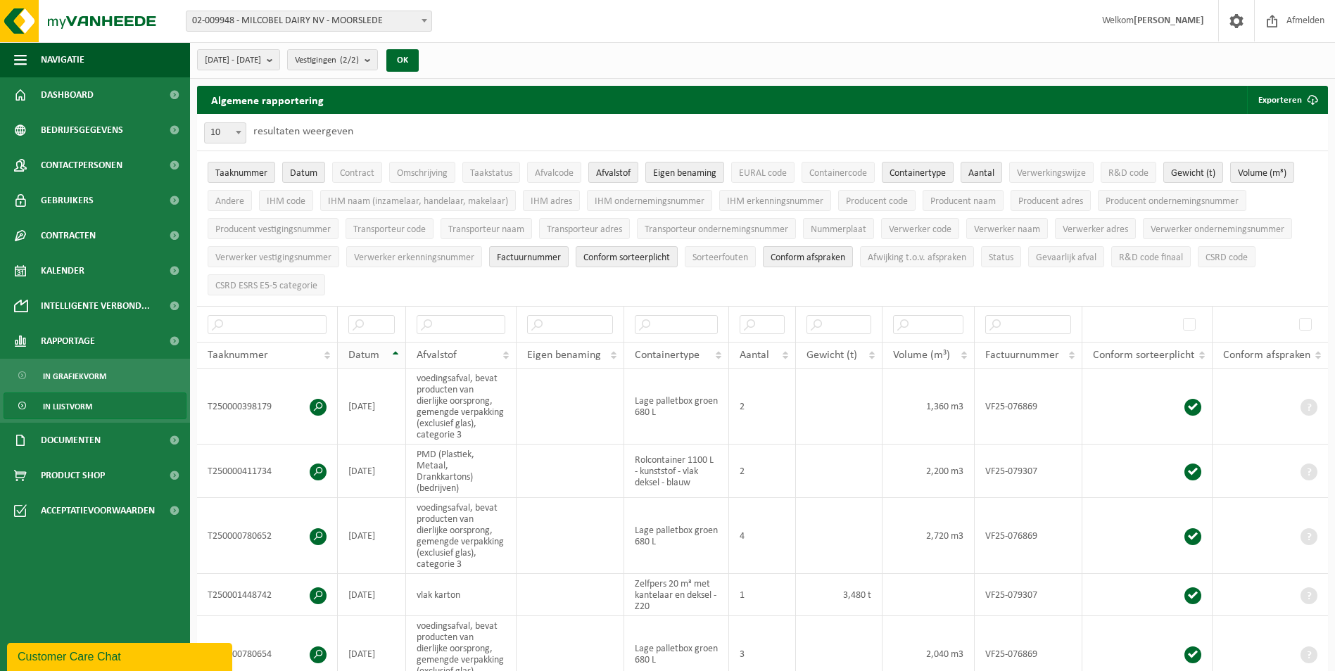
click at [384, 360] on th "Datum" at bounding box center [372, 355] width 68 height 27
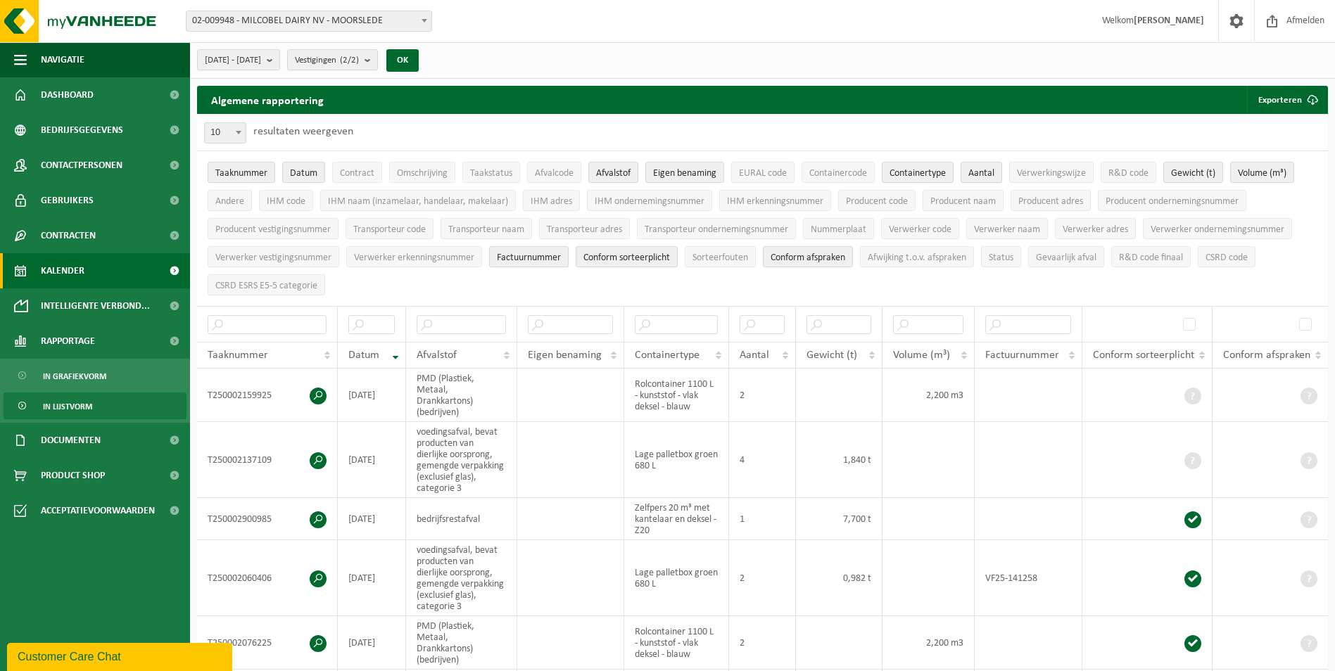
click at [87, 277] on link "Kalender" at bounding box center [95, 270] width 190 height 35
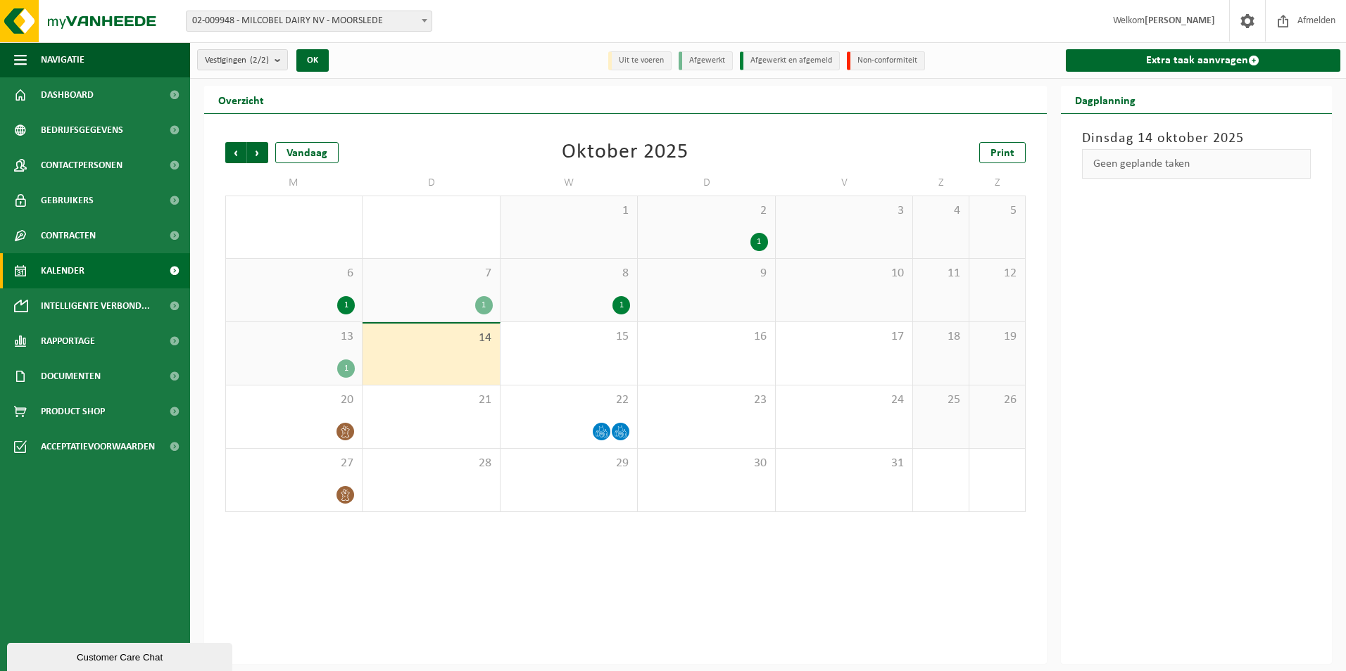
click at [330, 355] on div "13 1" at bounding box center [294, 353] width 136 height 63
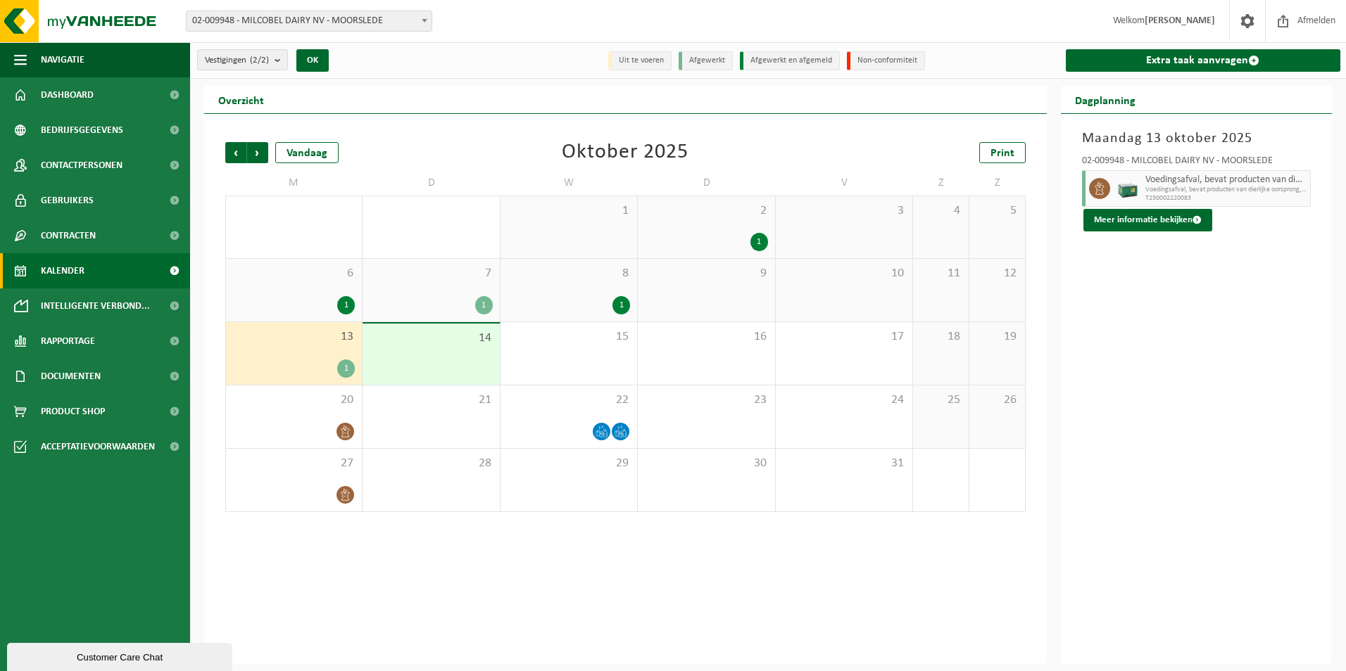
click at [345, 371] on div "1" at bounding box center [346, 369] width 18 height 18
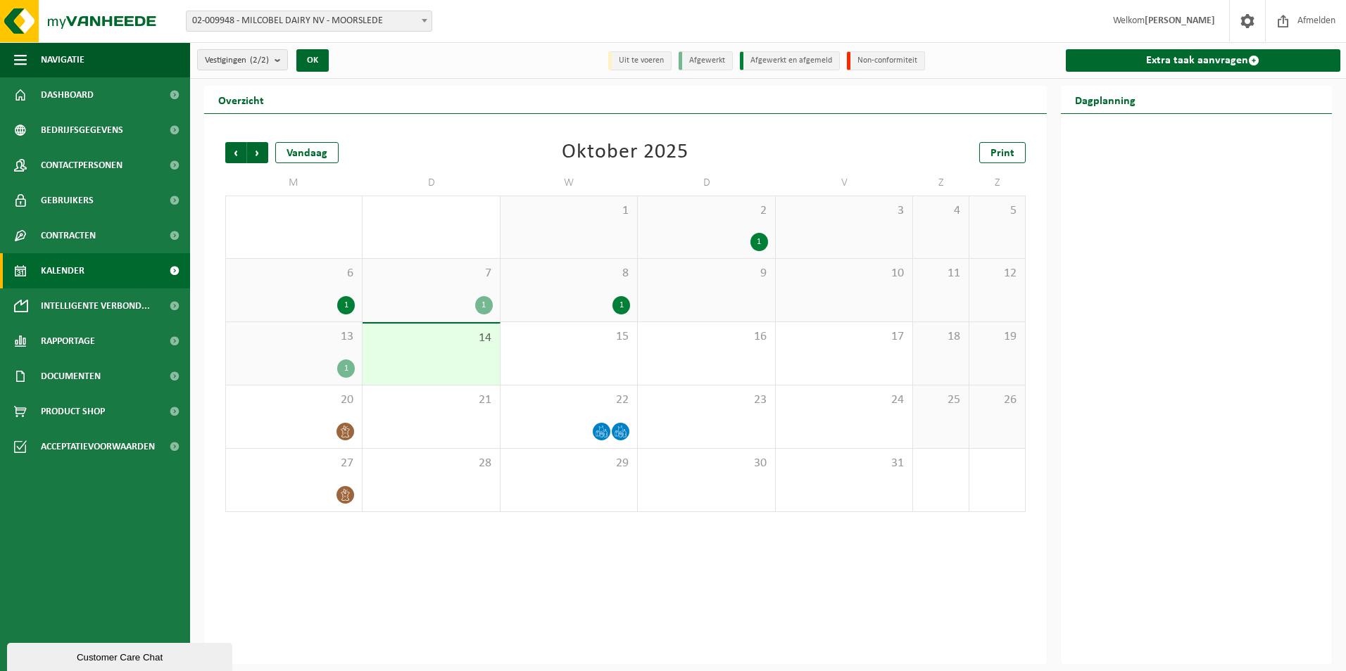
click at [351, 368] on div "1" at bounding box center [346, 369] width 18 height 18
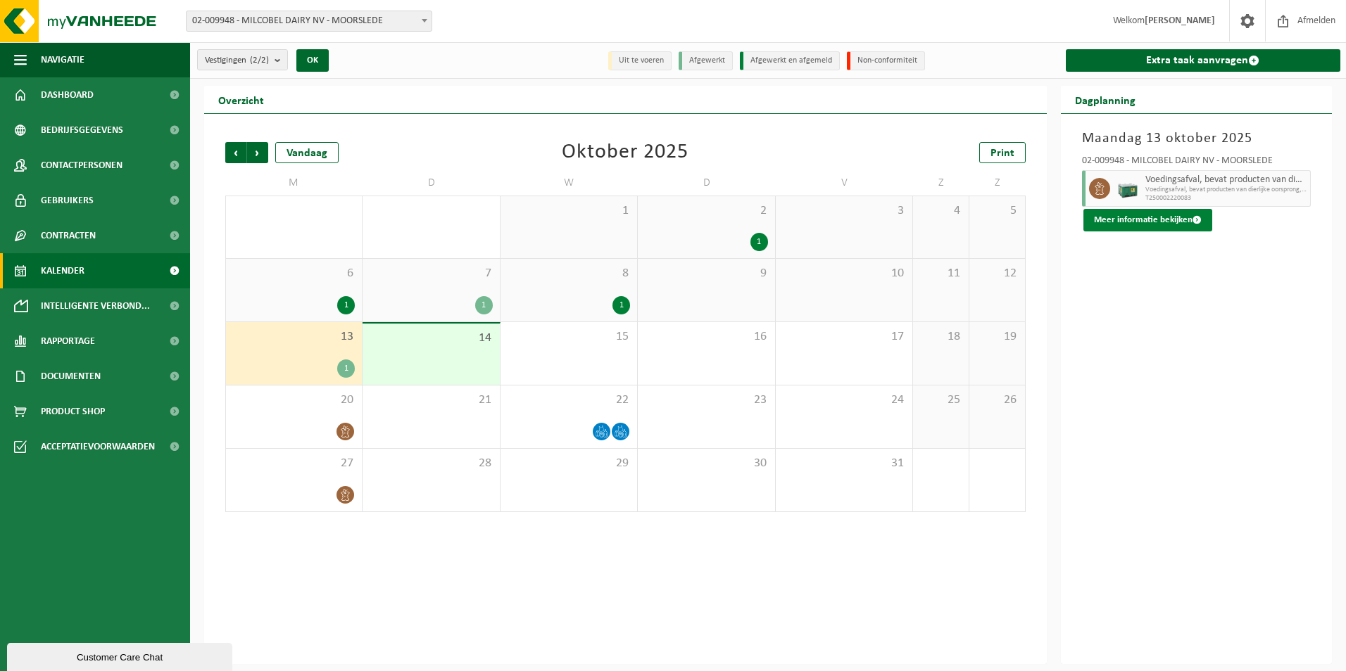
click at [1108, 217] on button "Meer informatie bekijken" at bounding box center [1147, 220] width 129 height 23
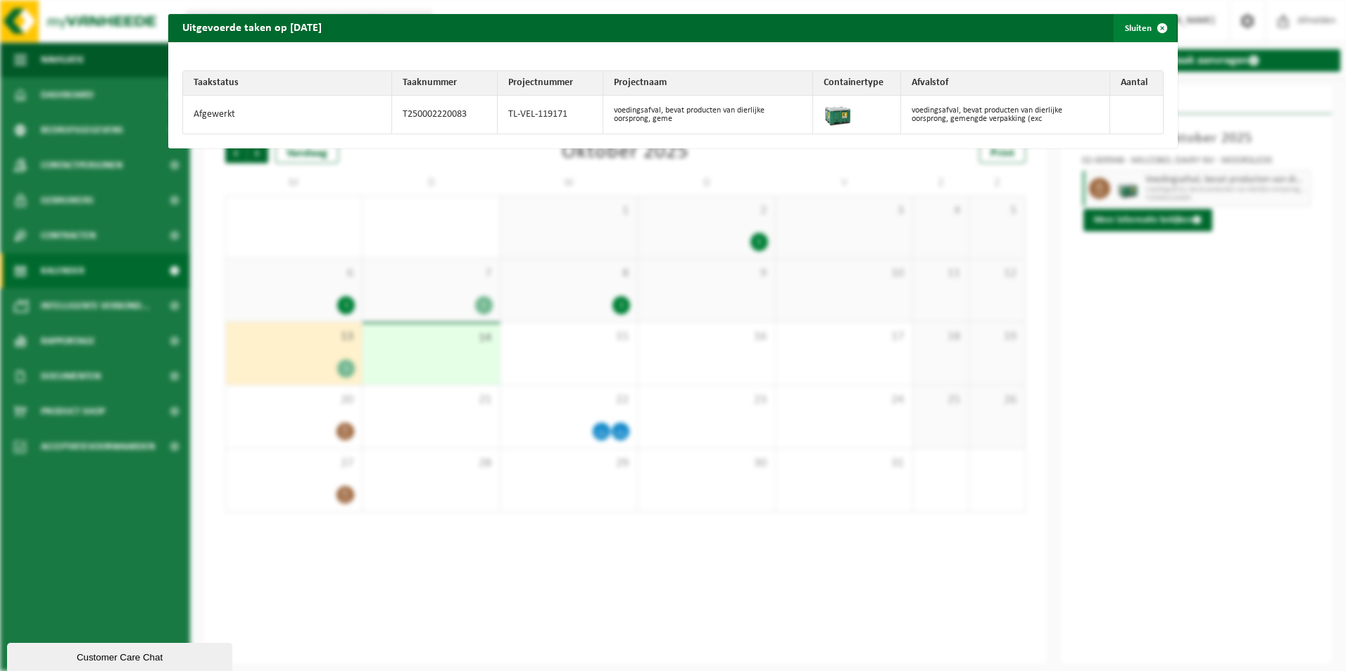
click at [1137, 27] on button "Sluiten" at bounding box center [1144, 28] width 63 height 28
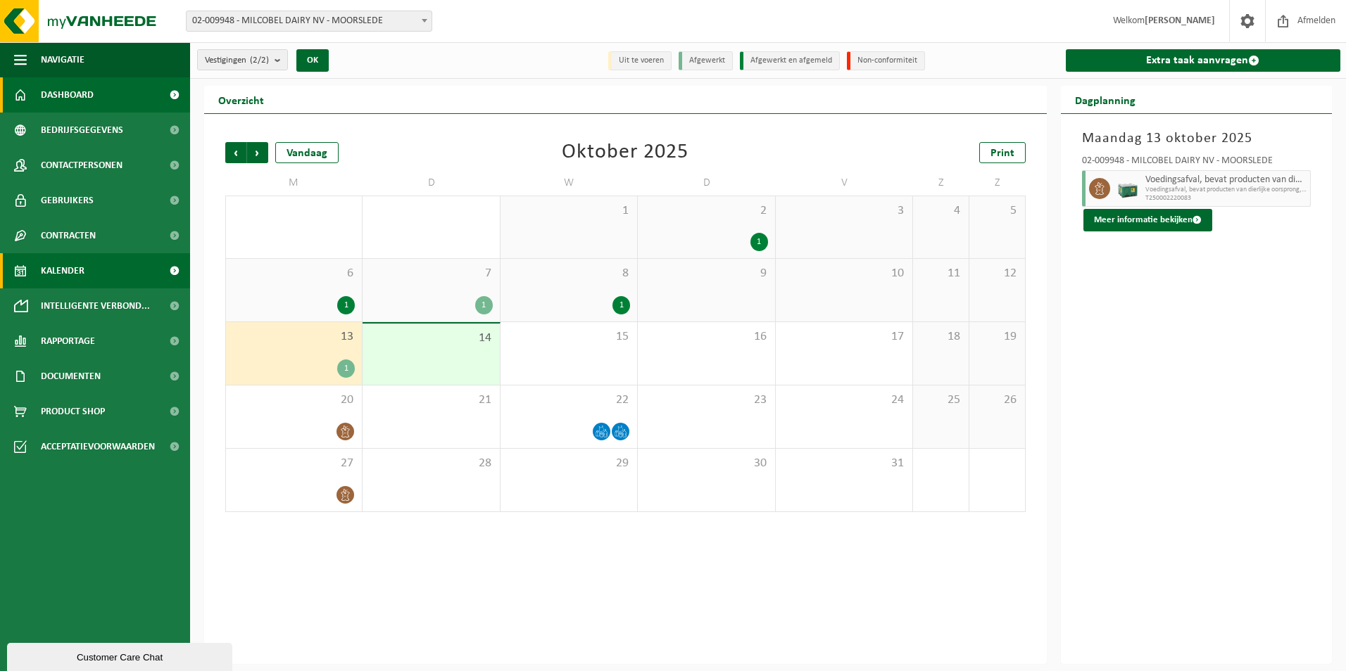
click at [68, 94] on span "Dashboard" at bounding box center [67, 94] width 53 height 35
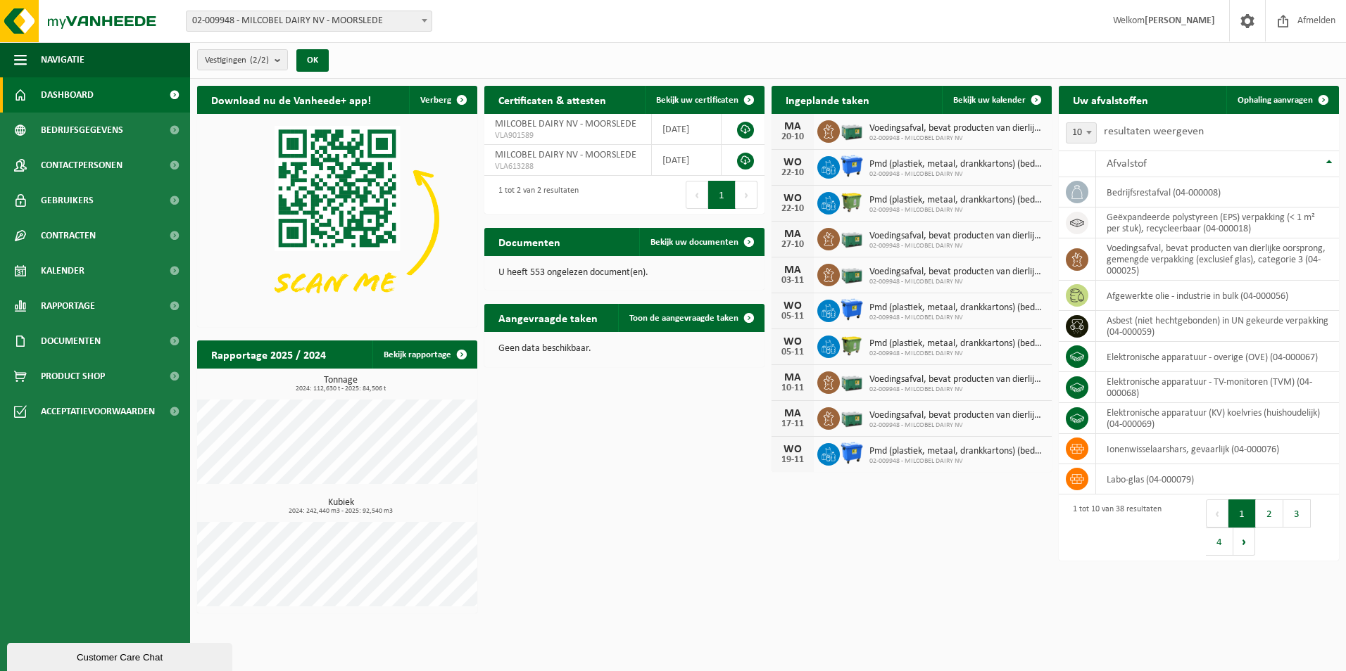
click at [680, 479] on div "Download nu de Vanheede+ app! Verberg Certificaten & attesten Bekijk uw certifi…" at bounding box center [768, 350] width 1149 height 542
click at [90, 269] on link "Kalender" at bounding box center [95, 270] width 190 height 35
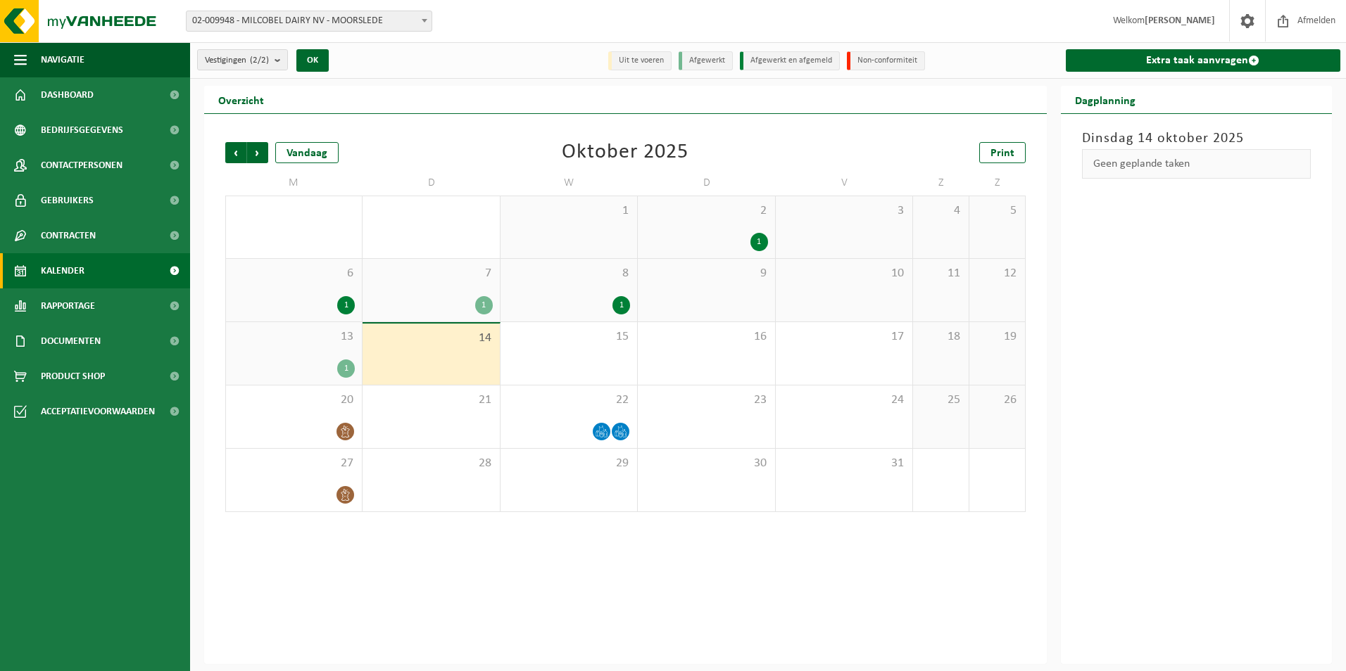
click at [95, 308] on span "Rapportage" at bounding box center [68, 306] width 54 height 35
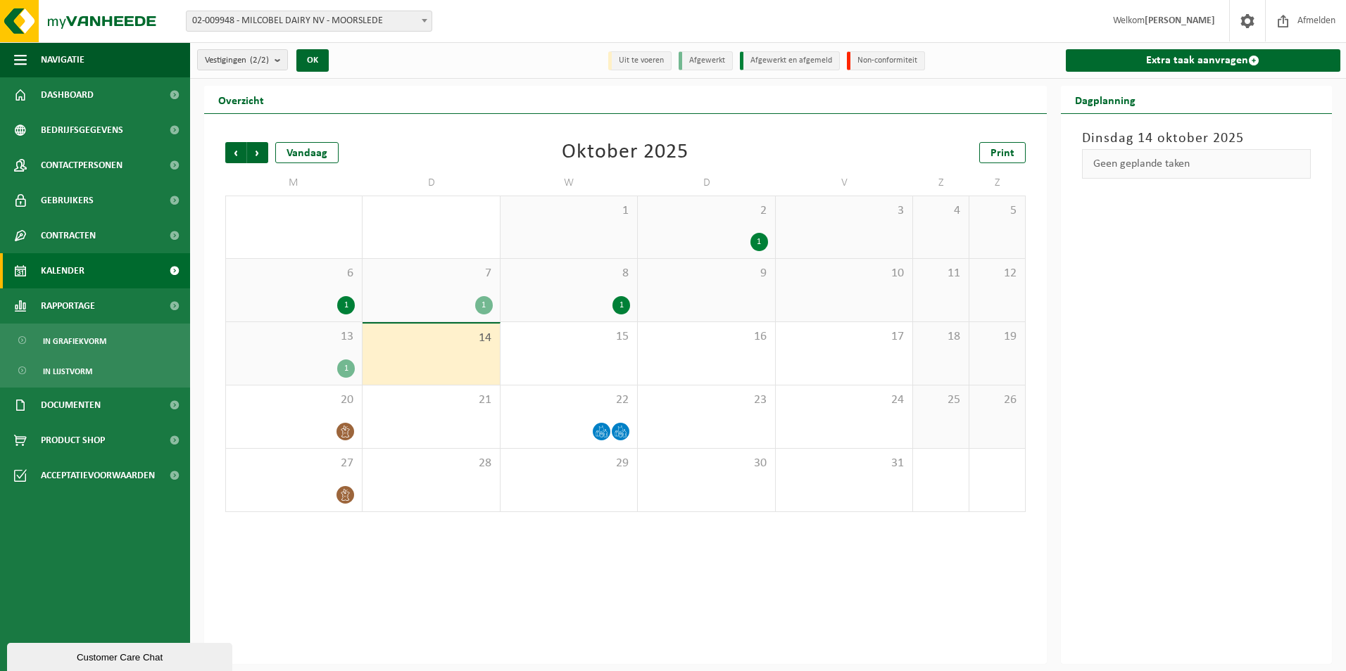
drag, startPoint x: 429, startPoint y: 291, endPoint x: 560, endPoint y: 305, distance: 131.7
click at [429, 290] on div "7 1" at bounding box center [430, 290] width 137 height 63
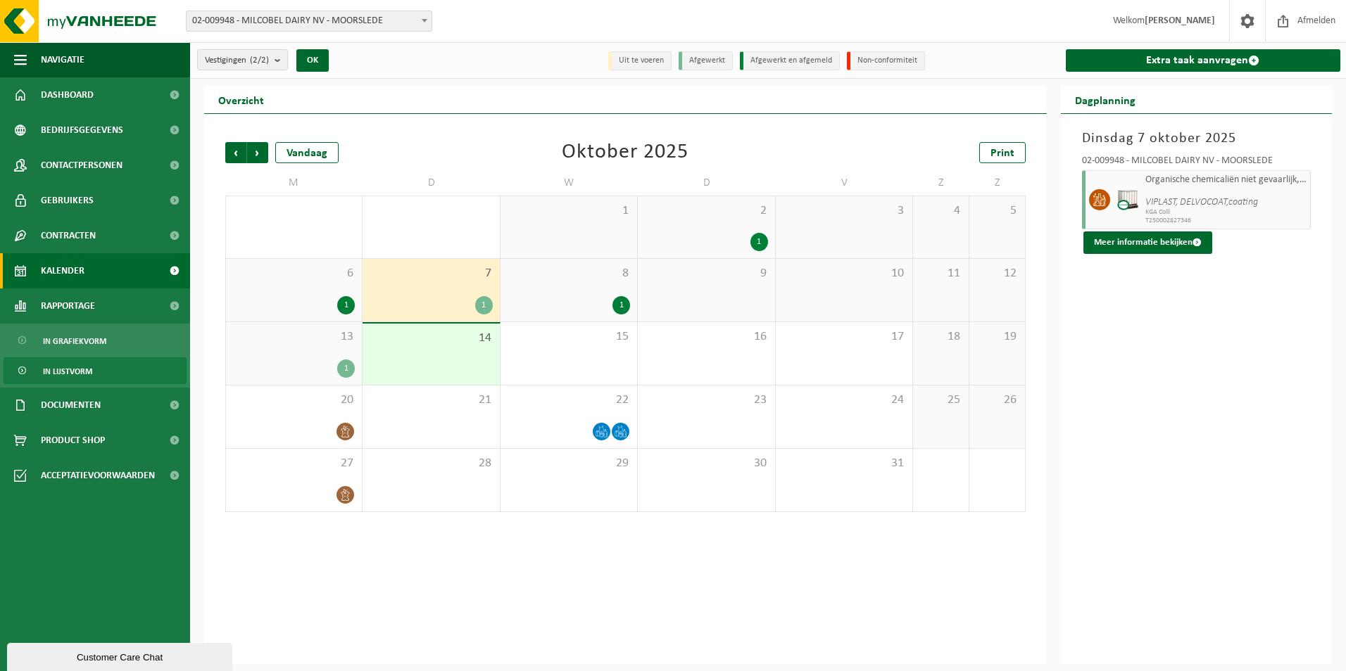
click at [88, 358] on span "In lijstvorm" at bounding box center [67, 371] width 49 height 27
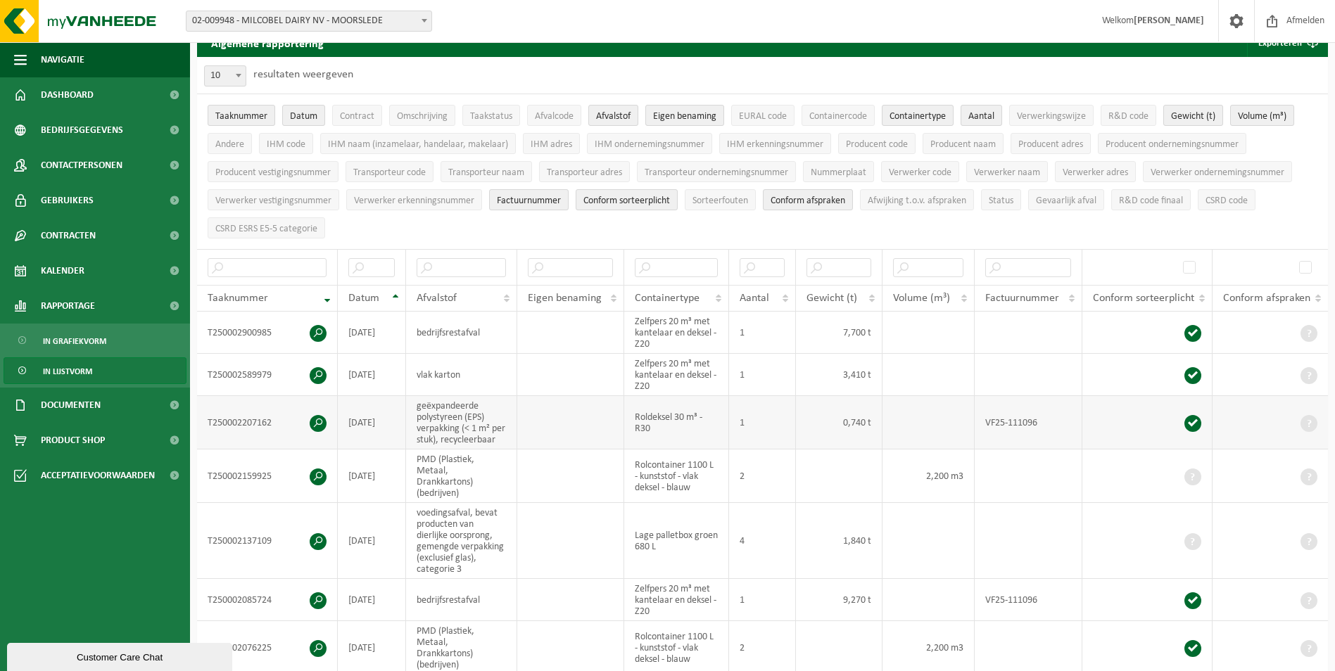
scroll to position [141, 0]
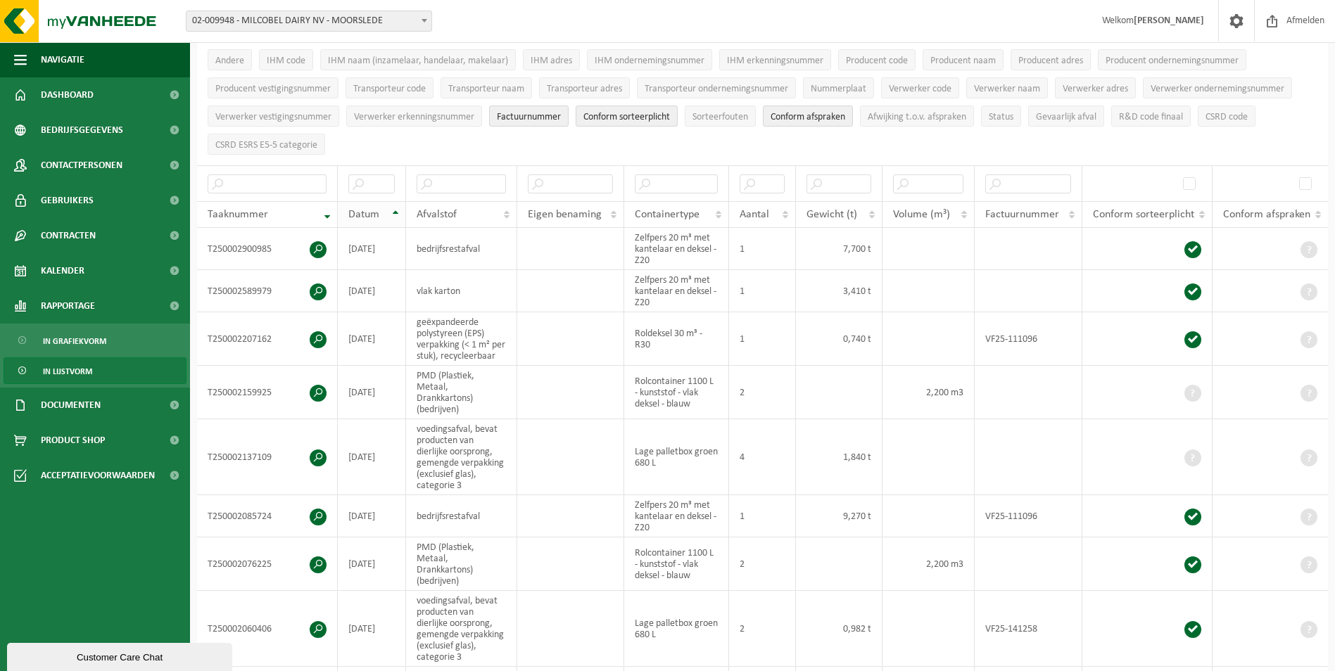
click at [392, 215] on th "Datum" at bounding box center [372, 214] width 68 height 27
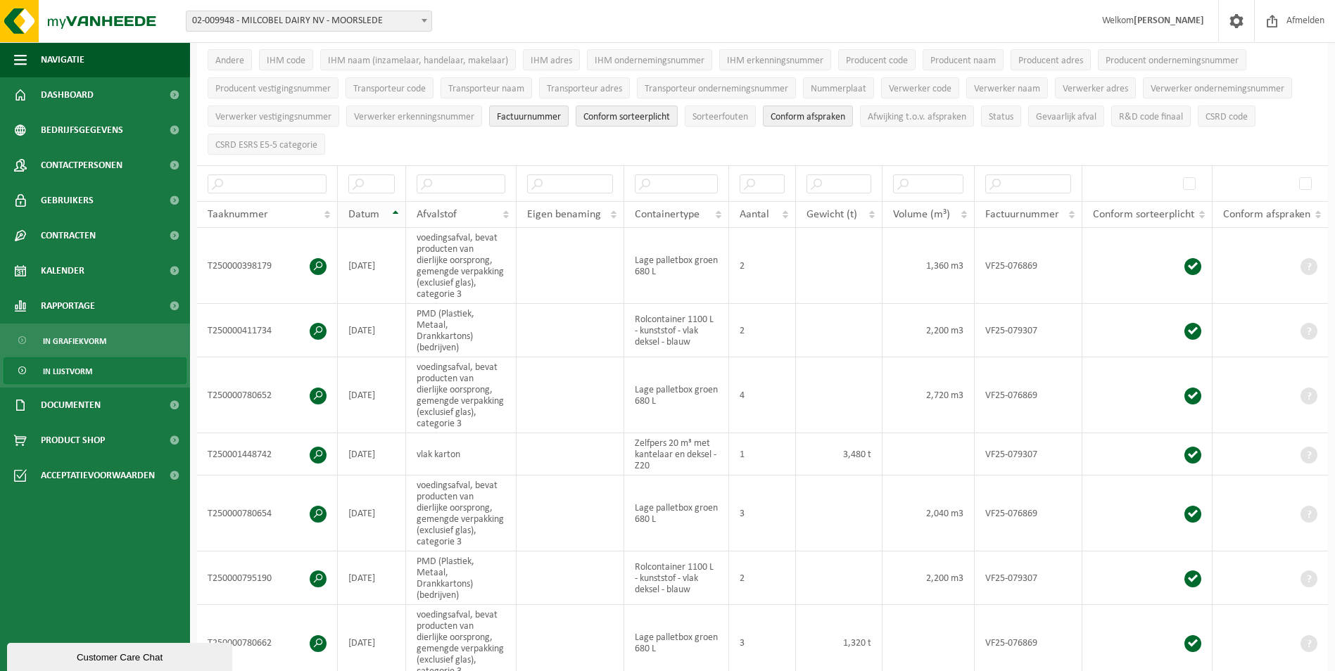
click at [395, 207] on th "Datum" at bounding box center [372, 214] width 68 height 27
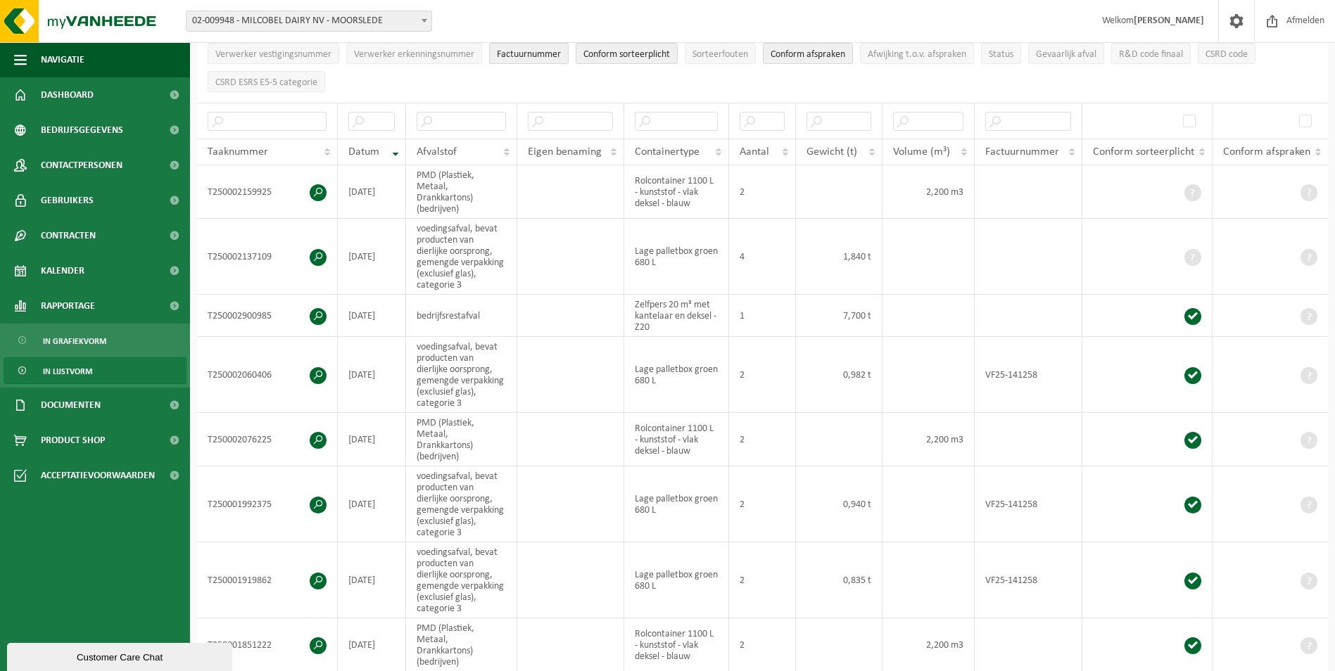
scroll to position [0, 0]
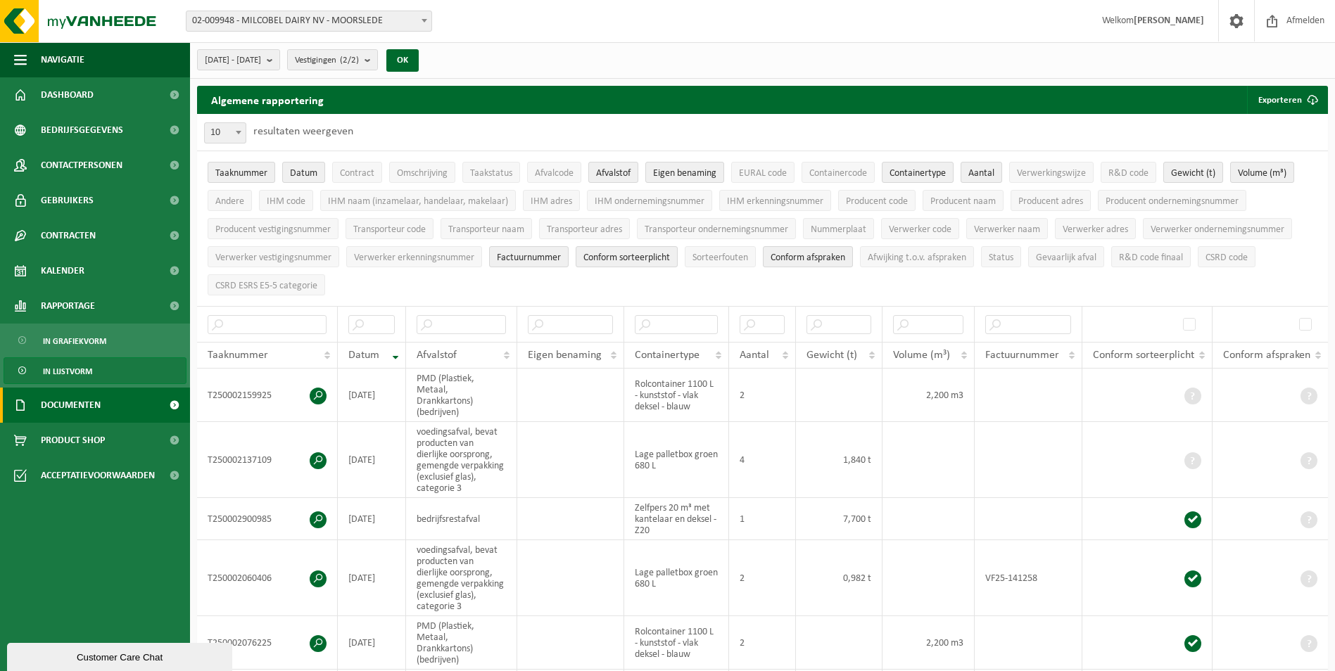
click at [118, 400] on link "Documenten" at bounding box center [95, 405] width 190 height 35
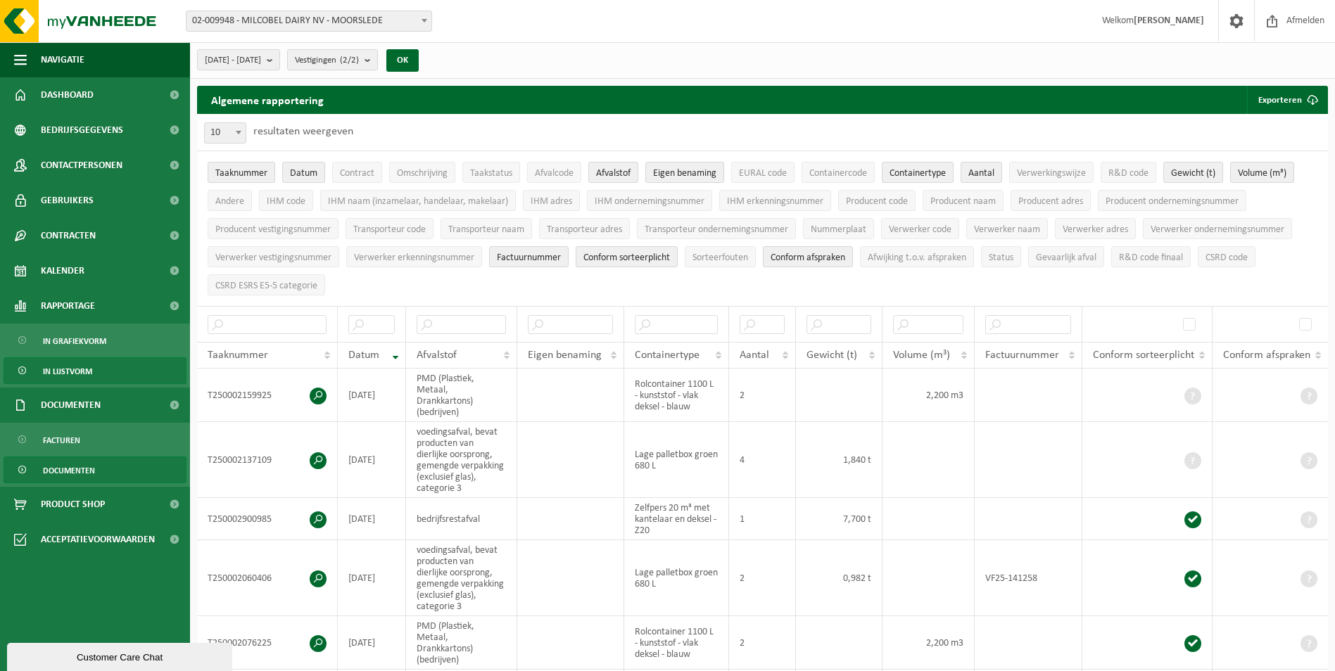
click at [90, 464] on span "Documenten" at bounding box center [69, 470] width 52 height 27
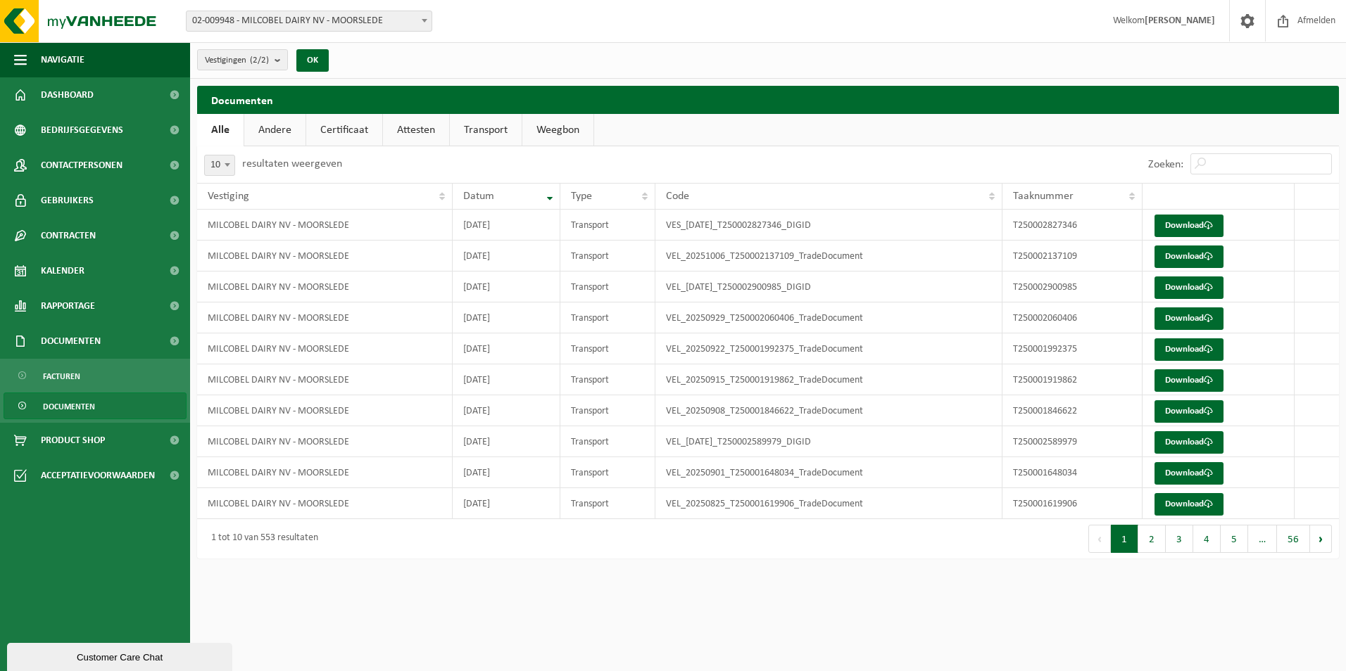
click at [557, 201] on th "Datum" at bounding box center [506, 196] width 107 height 27
click at [543, 205] on th "Datum" at bounding box center [506, 196] width 107 height 27
click at [77, 232] on span "Contracten" at bounding box center [68, 235] width 55 height 35
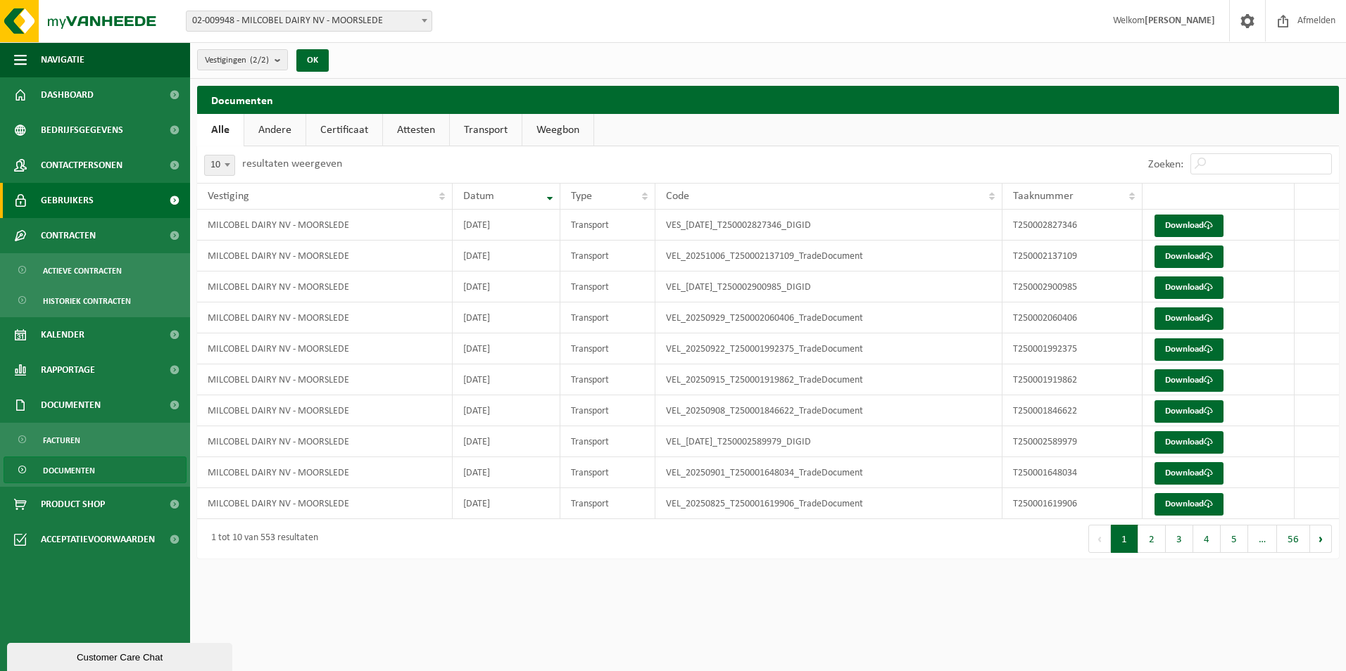
click at [82, 206] on span "Gebruikers" at bounding box center [67, 200] width 53 height 35
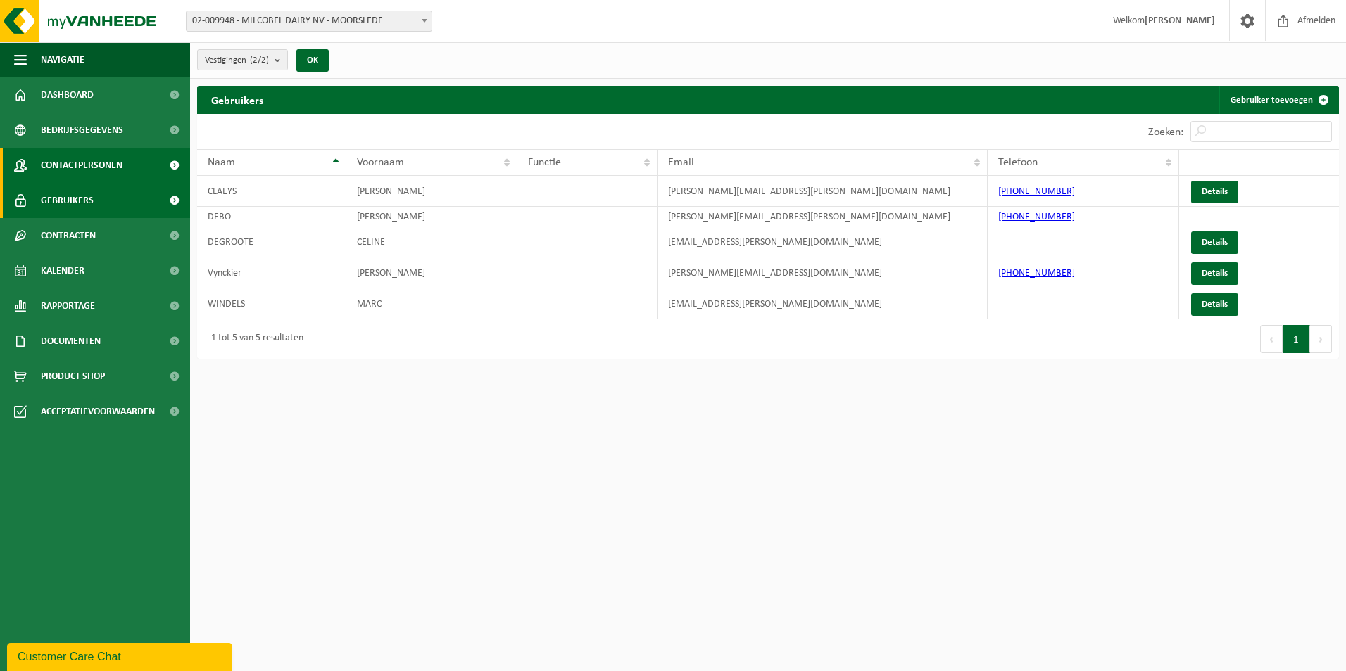
click at [91, 174] on span "Contactpersonen" at bounding box center [82, 165] width 82 height 35
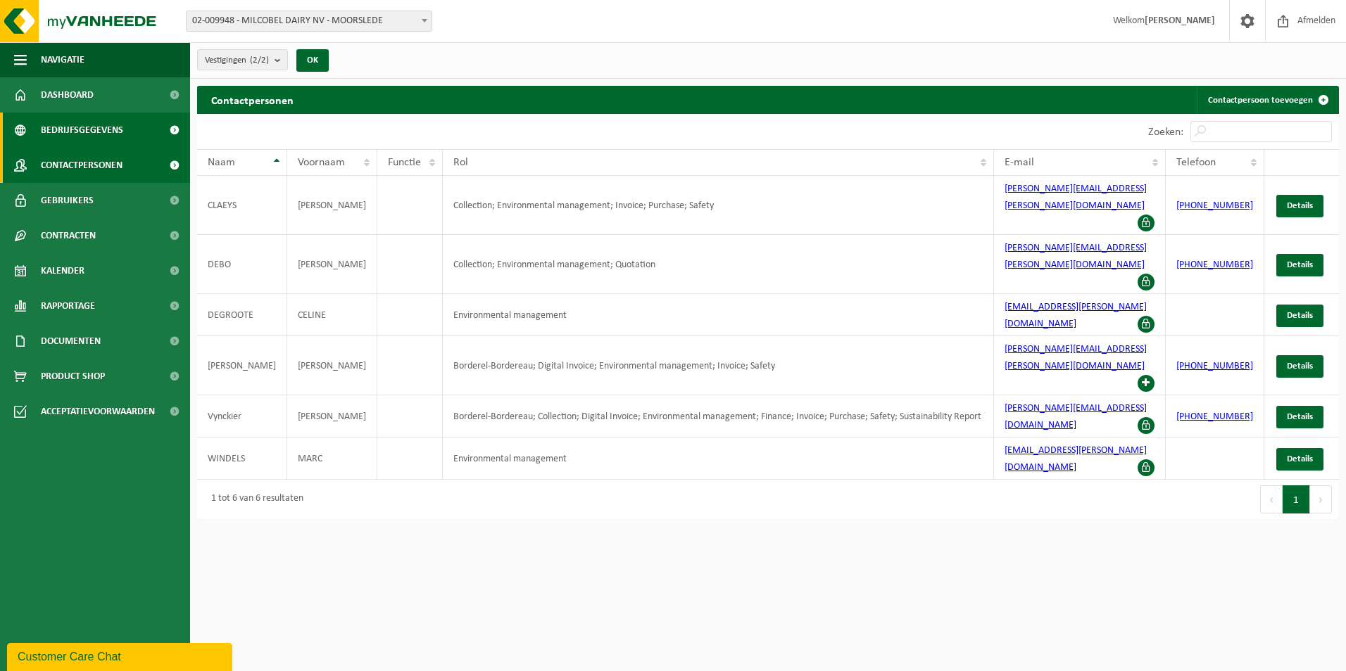
click at [95, 144] on span "Bedrijfsgegevens" at bounding box center [82, 130] width 82 height 35
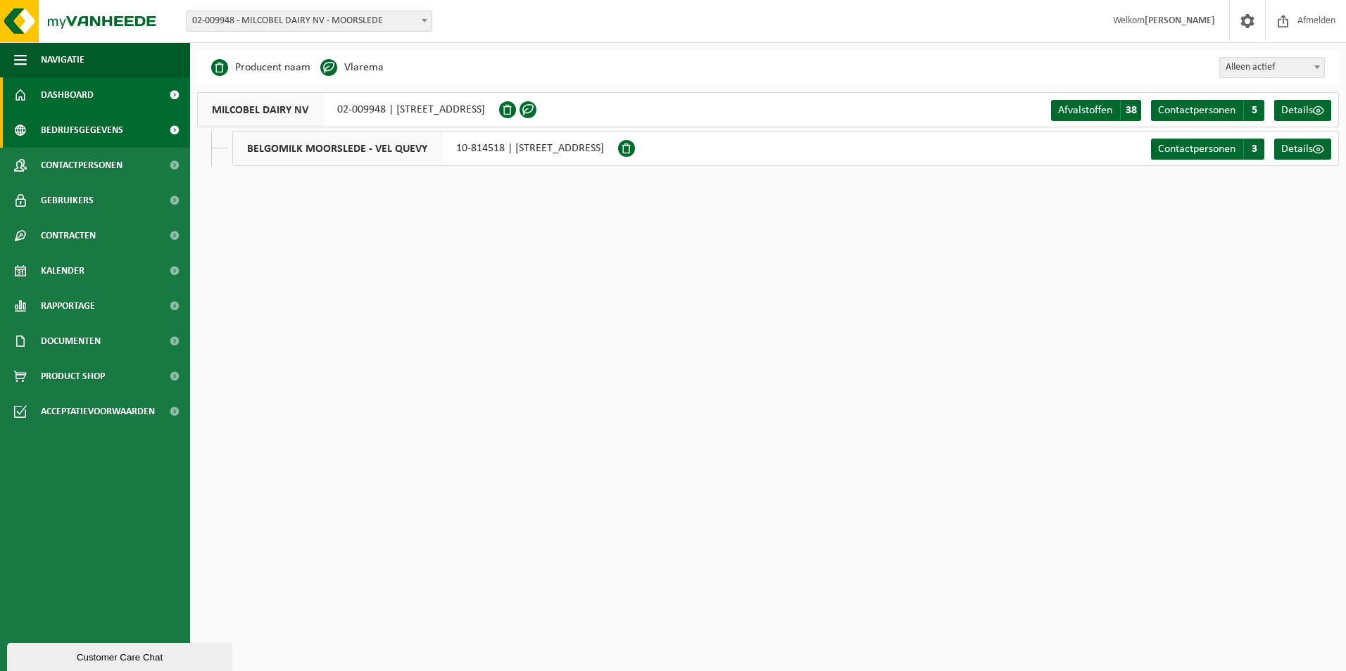
click at [101, 93] on link "Dashboard" at bounding box center [95, 94] width 190 height 35
